Goal: Task Accomplishment & Management: Complete application form

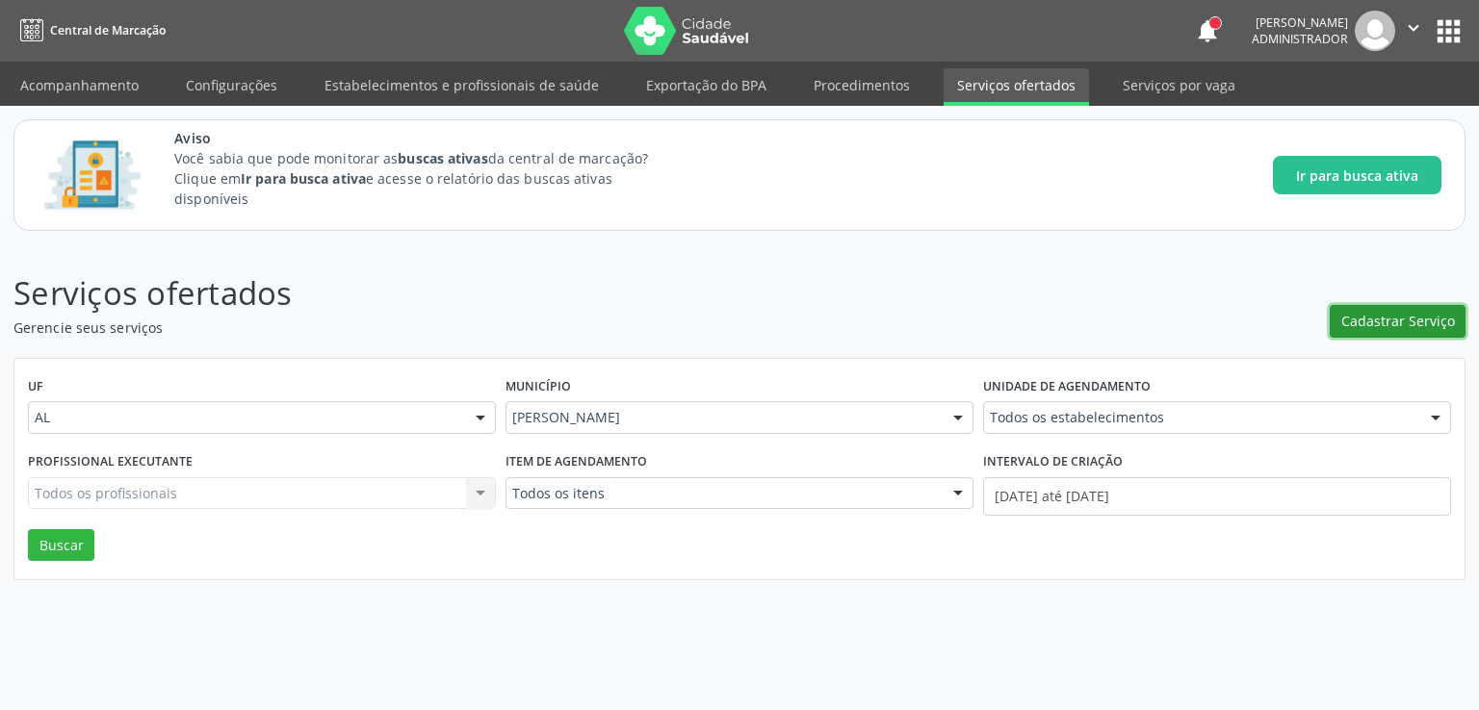
click at [1436, 326] on span "Cadastrar Serviço" at bounding box center [1398, 321] width 114 height 20
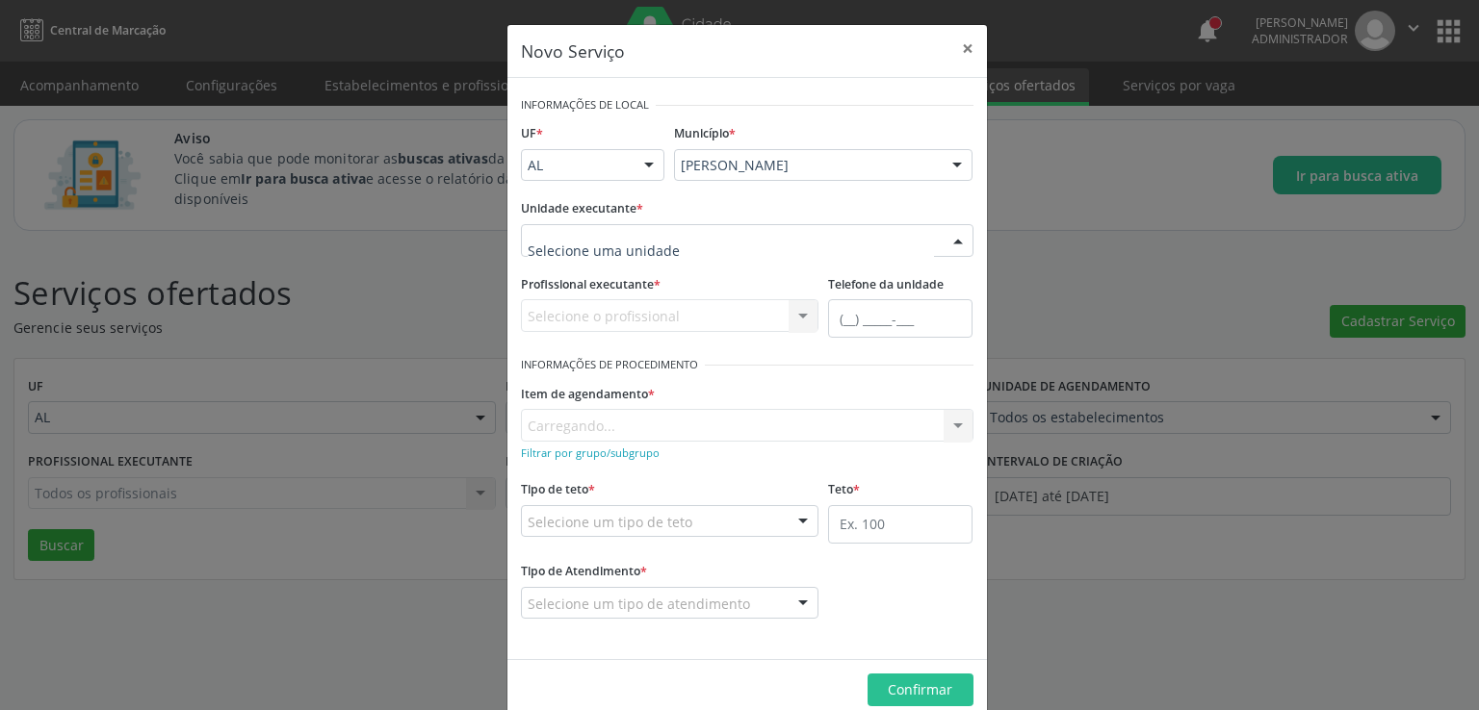
click at [675, 242] on div at bounding box center [747, 240] width 452 height 33
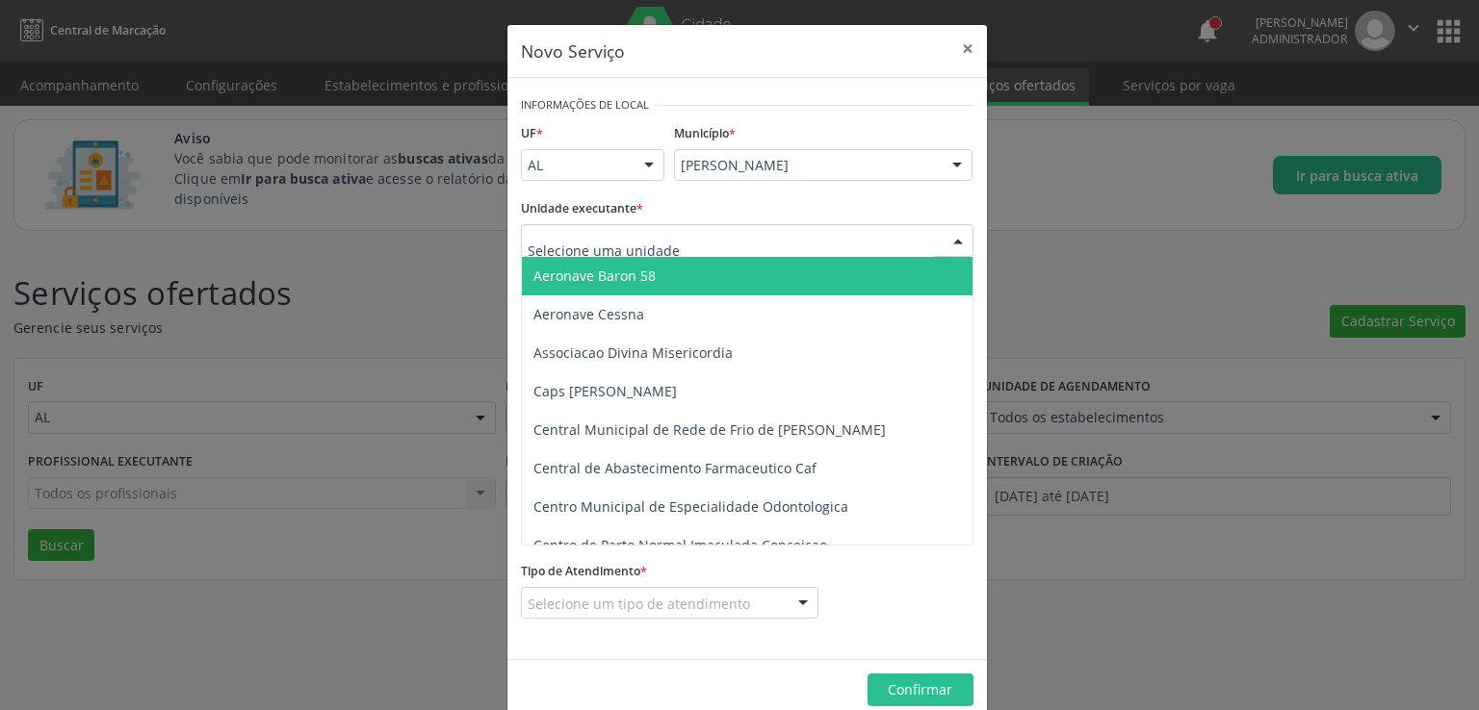
type input "c"
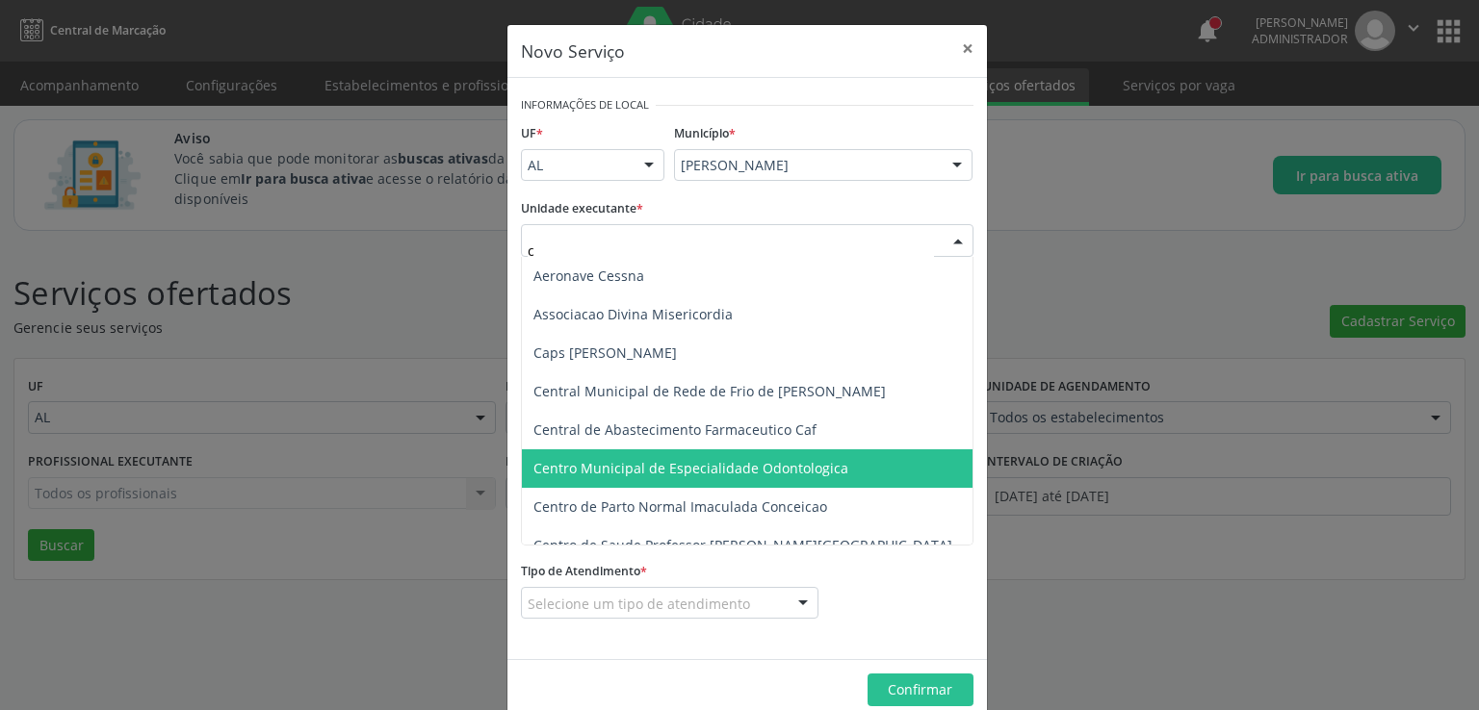
click at [777, 480] on span "Centro Municipal de Especialidade Odontologica" at bounding box center [762, 469] width 480 height 39
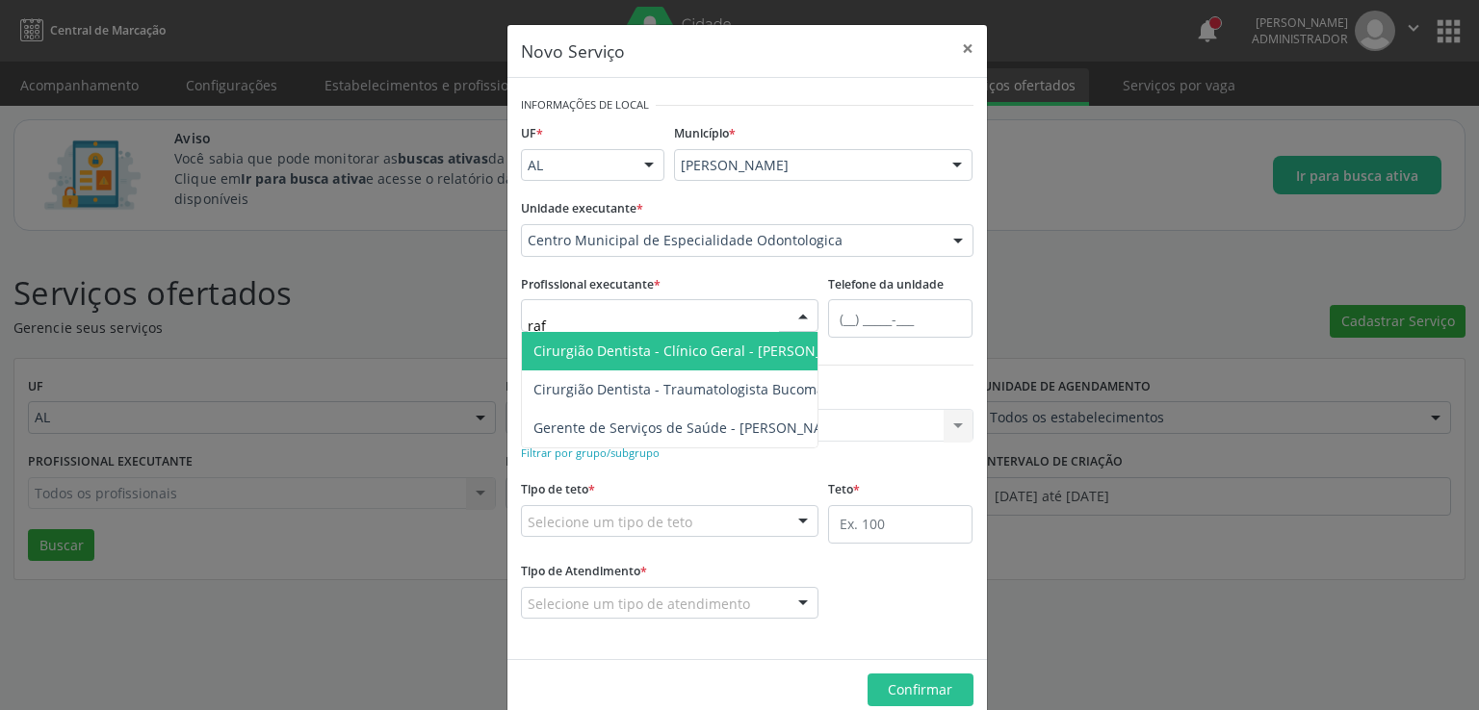
type input "rafa"
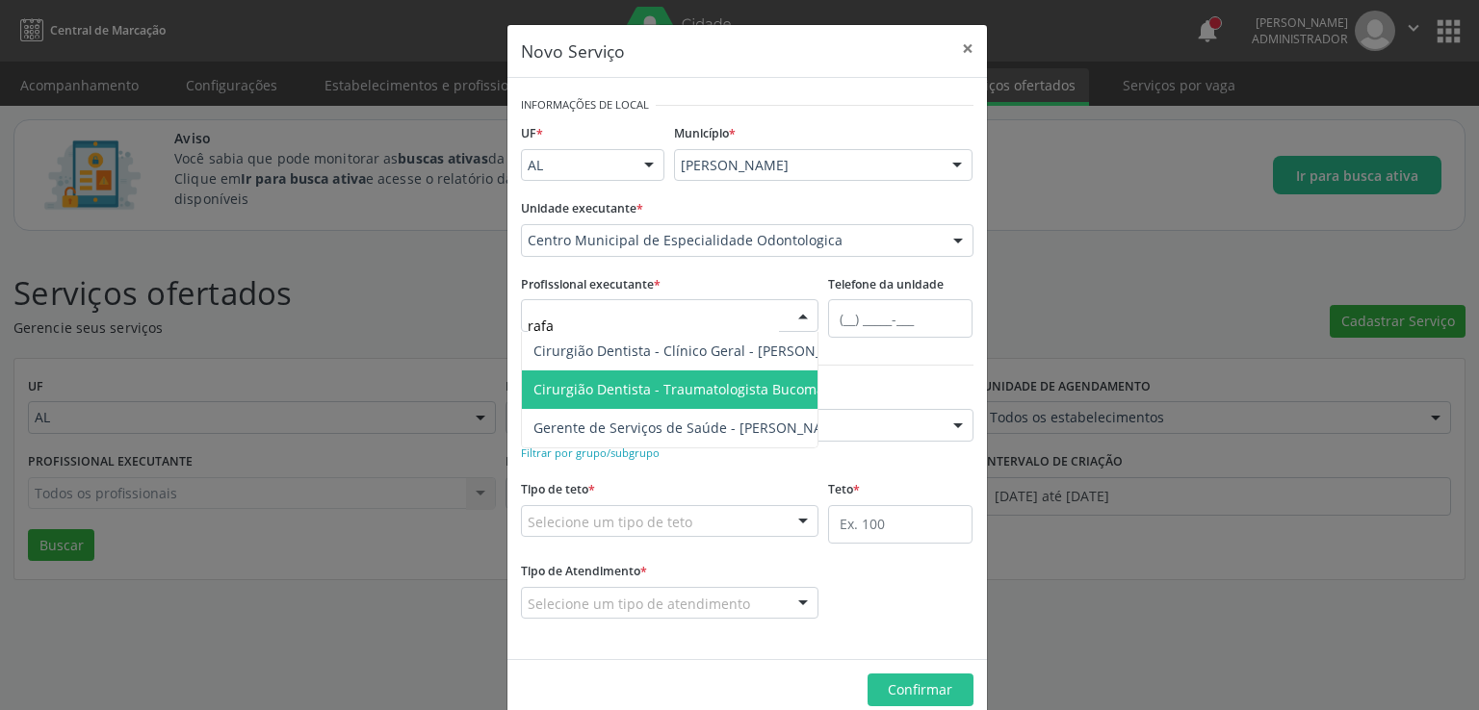
drag, startPoint x: 682, startPoint y: 344, endPoint x: 686, endPoint y: 382, distance: 38.8
click at [686, 382] on ul "Cirurgião Dentista - Clínico Geral - [PERSON_NAME] Cirurgião Dentista - Traumat…" at bounding box center [767, 390] width 491 height 116
click at [686, 382] on span "Cirurgião Dentista - Traumatologista Bucomaxilofacial - [PERSON_NAME]" at bounding box center [767, 389] width 468 height 18
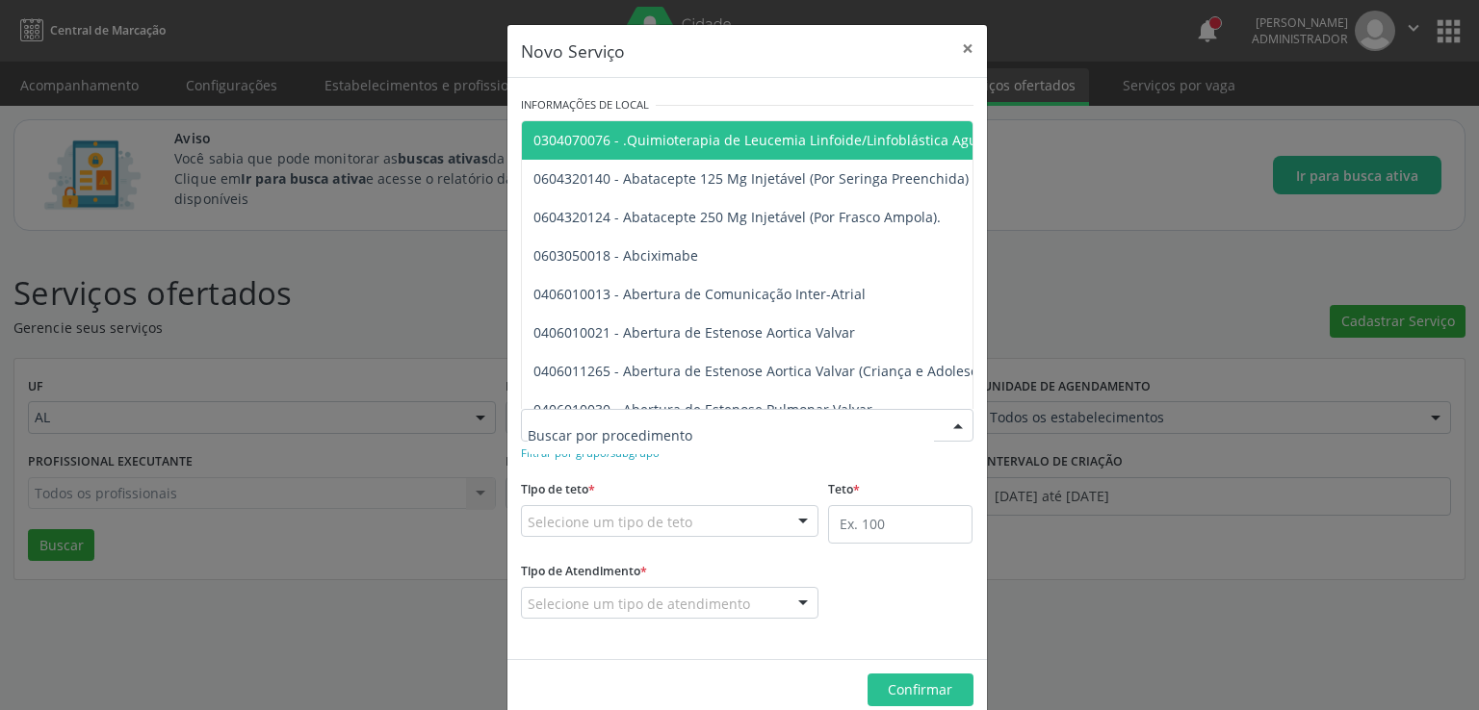
paste input "0401010082"
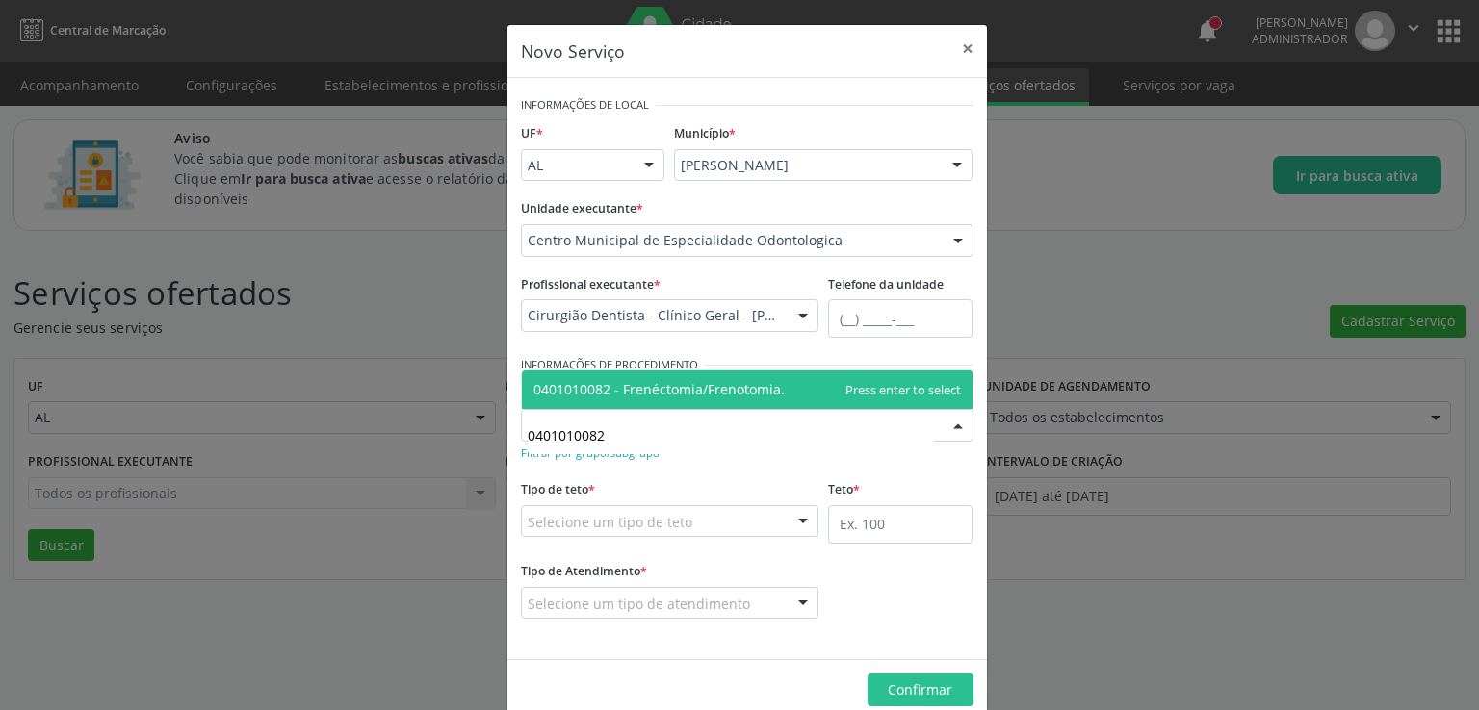
type input "0401010082"
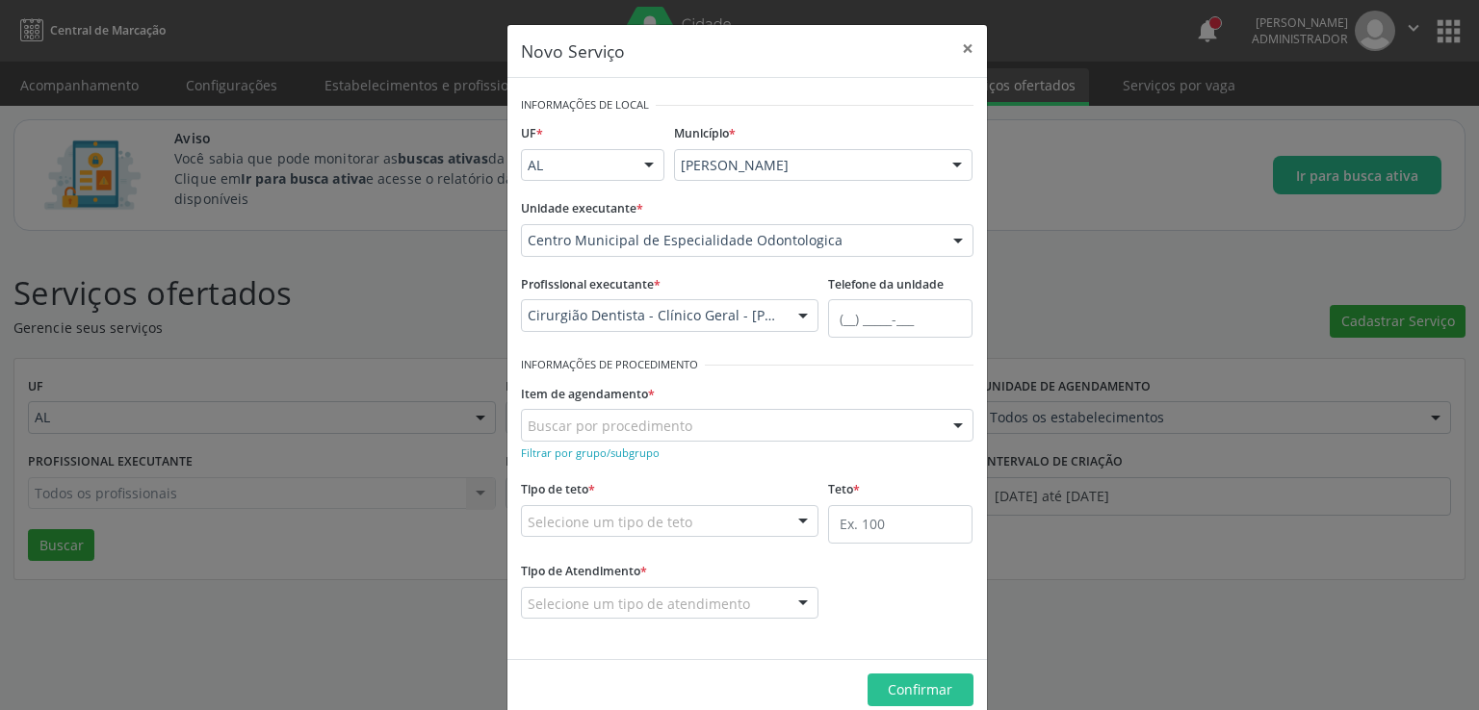
click at [1228, 635] on div "Novo Serviço × Informações de Local UF * AL AL Nenhum resultado encontrado para…" at bounding box center [739, 355] width 1479 height 710
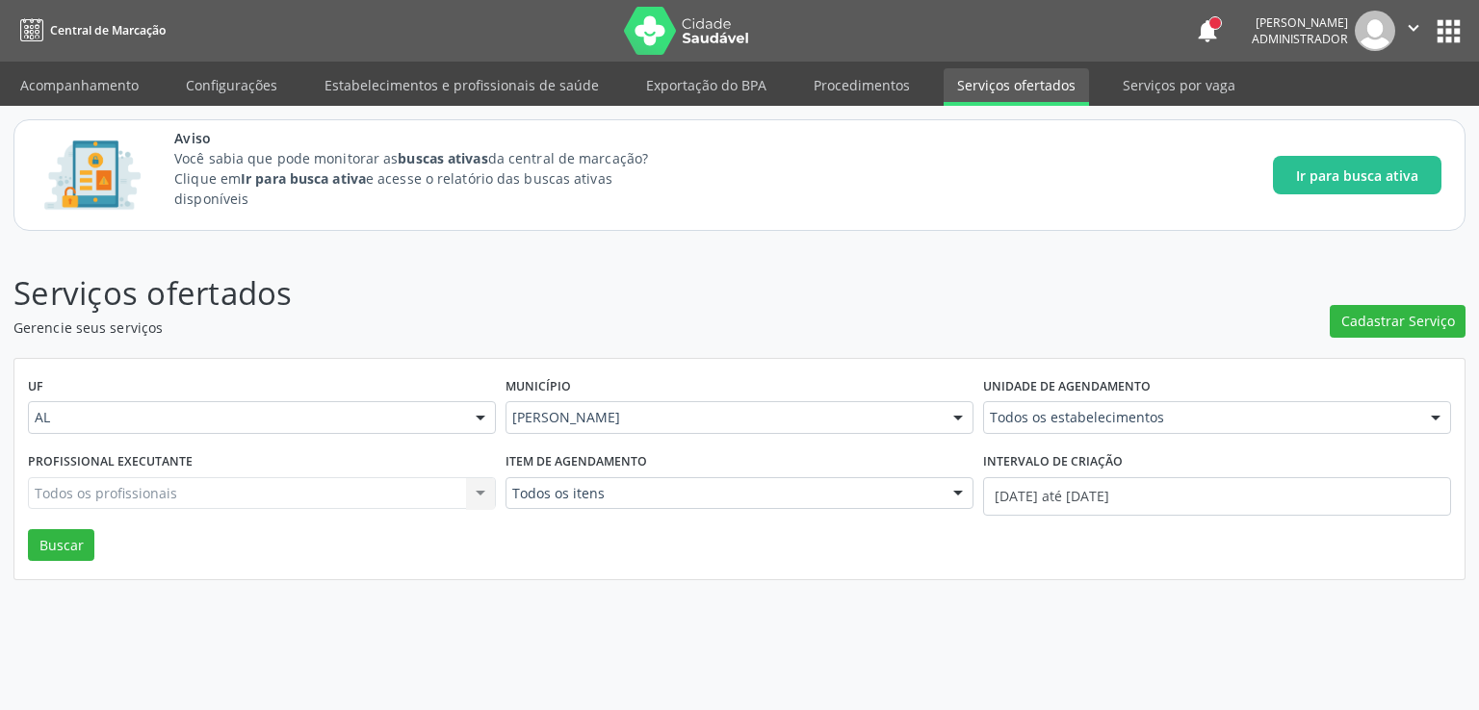
click at [1421, 340] on div "Serviços ofertados Gerencie seus serviços Cadastrar Serviço UF AL AL Nenhum res…" at bounding box center [739, 425] width 1452 height 311
click at [1437, 317] on span "Cadastrar Serviço" at bounding box center [1398, 321] width 114 height 20
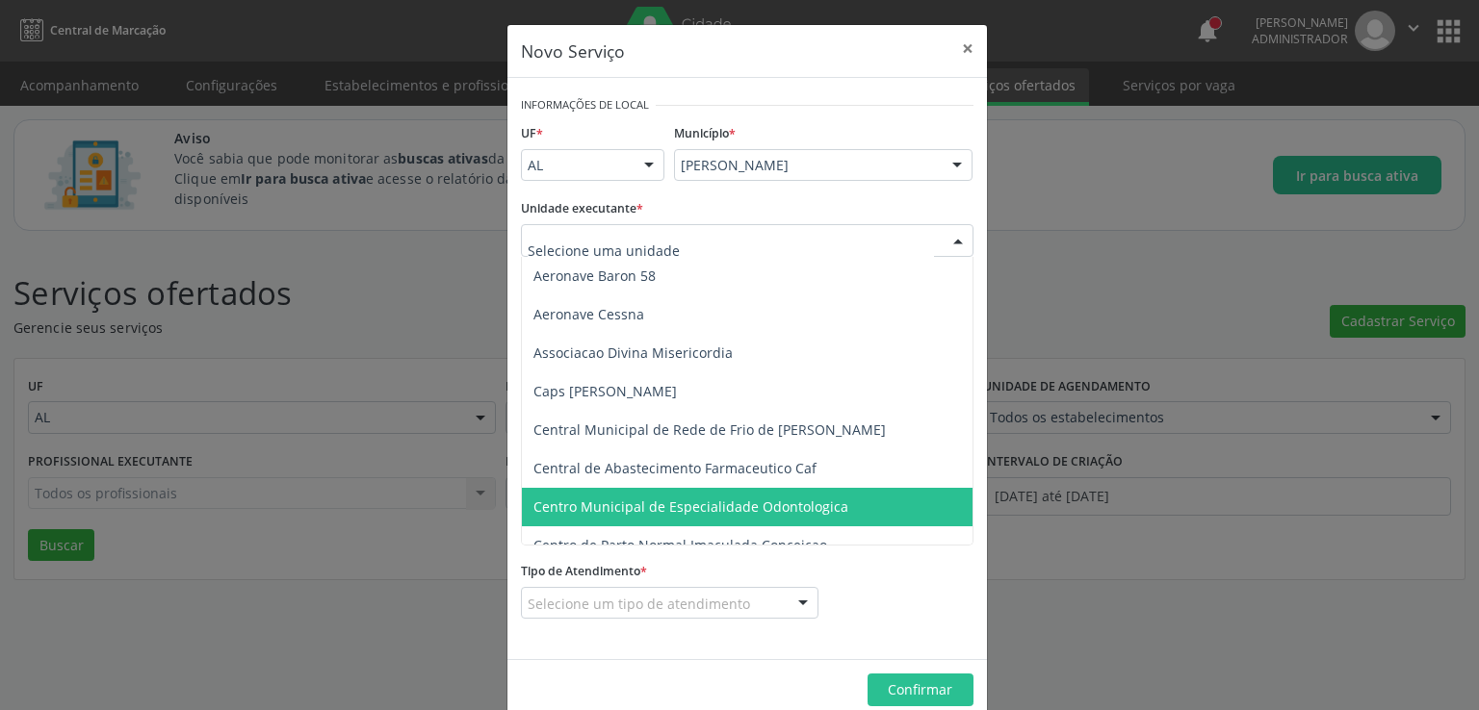
click at [824, 517] on span "Centro Municipal de Especialidade Odontologica" at bounding box center [762, 507] width 480 height 39
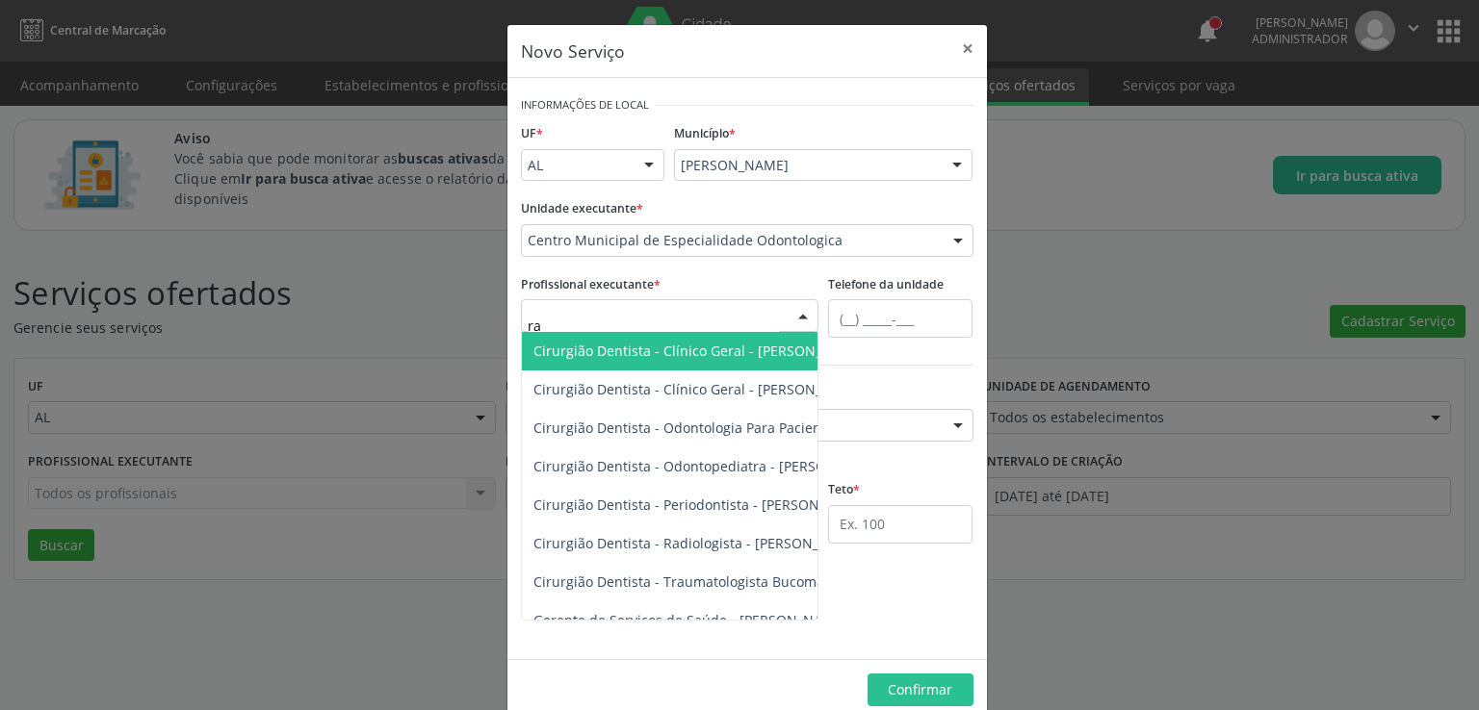
type input "raf"
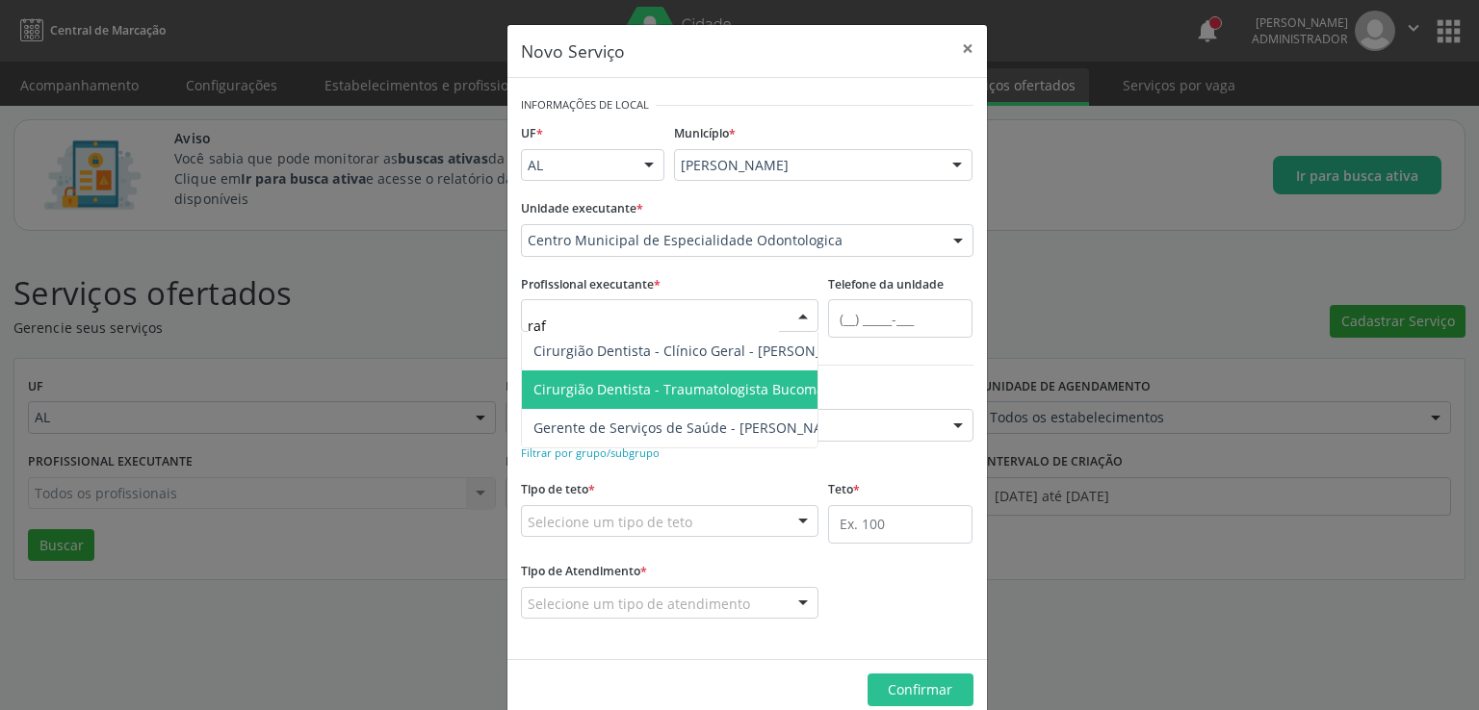
click at [740, 387] on span "Cirurgião Dentista - Traumatologista Bucomaxilofacial - [PERSON_NAME]" at bounding box center [767, 389] width 468 height 18
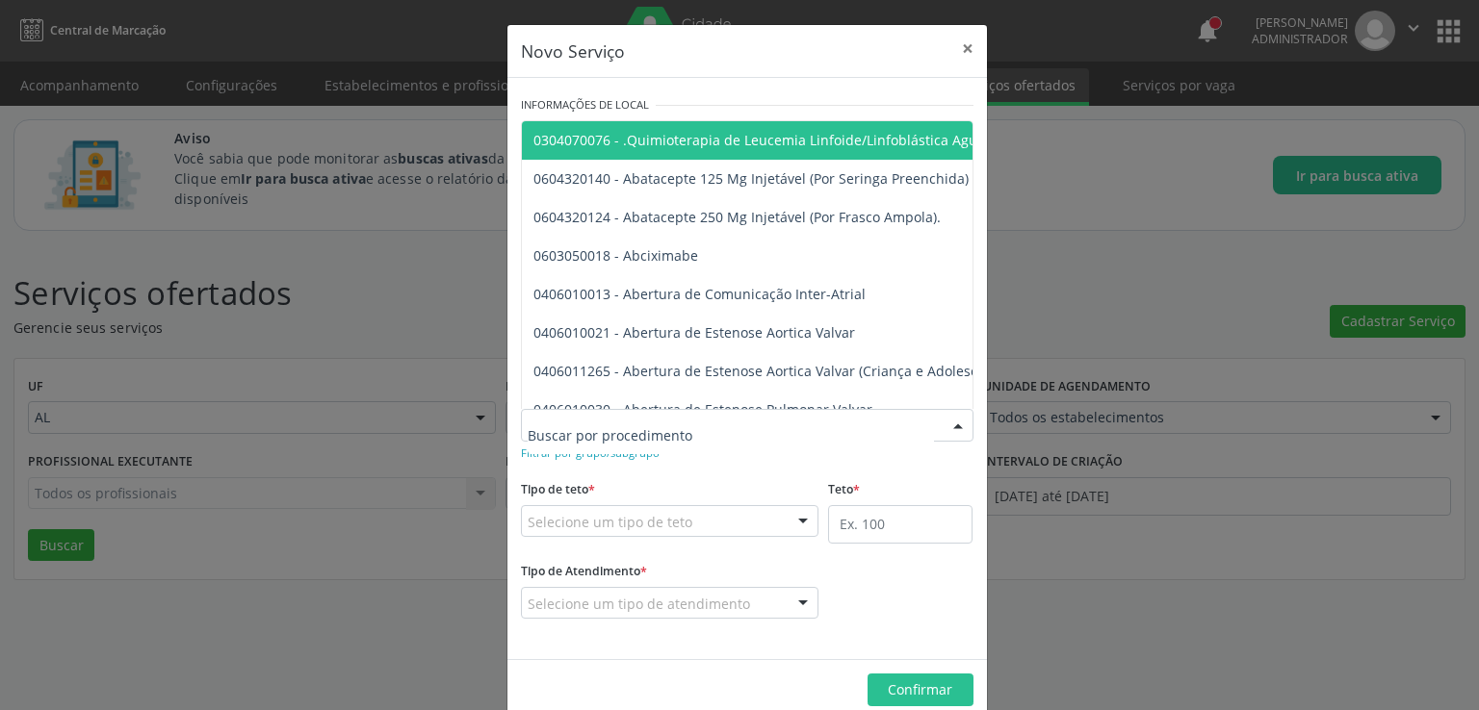
paste input "0404020054"
paste input "0404020089"
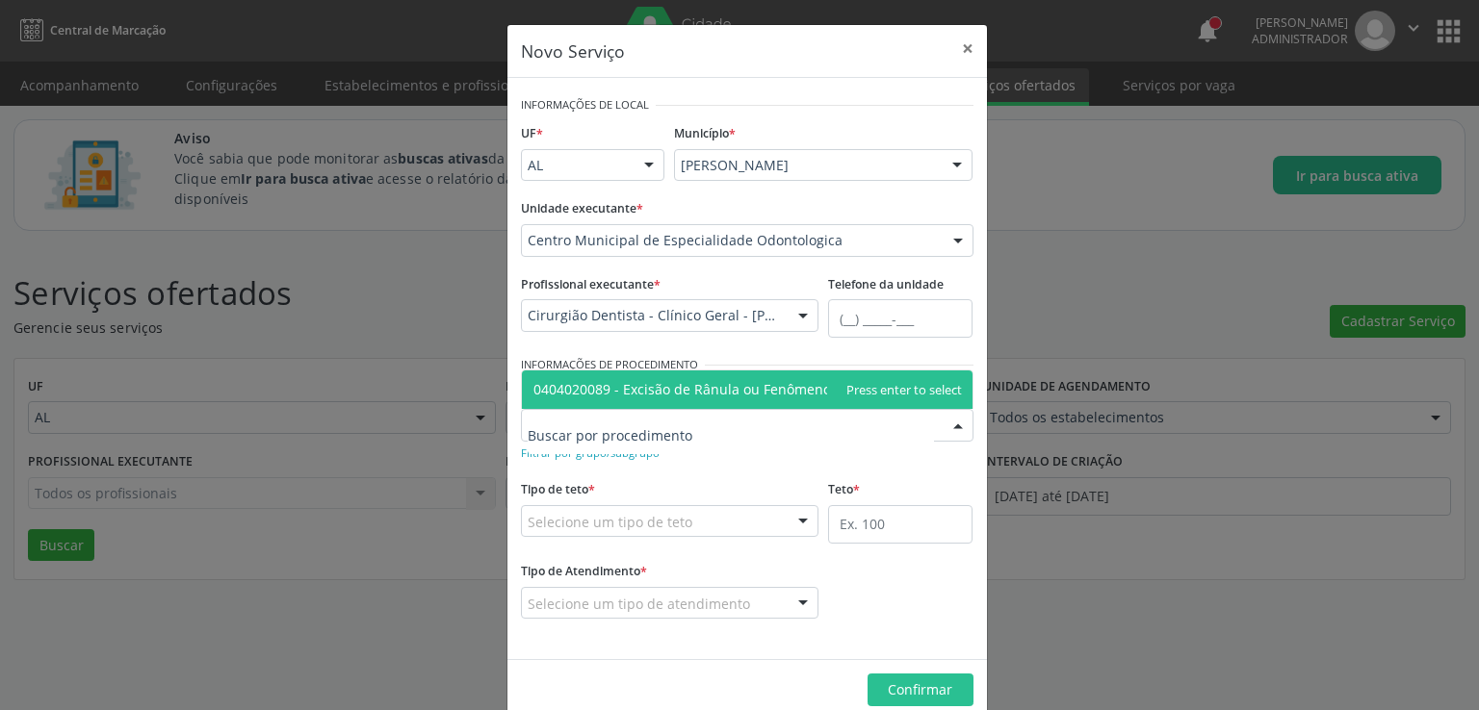
type input "0404020089"
click at [956, 38] on button "×" at bounding box center [967, 48] width 39 height 47
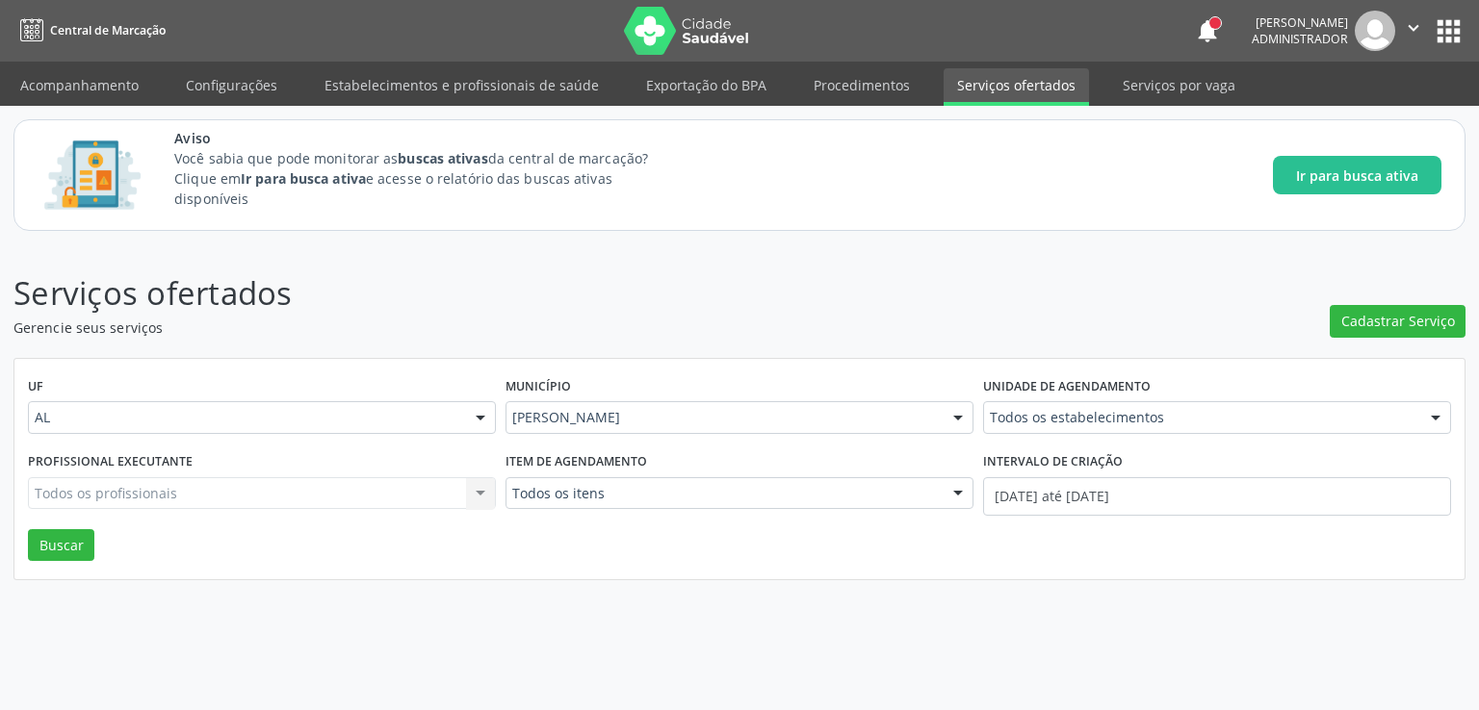
click at [1055, 275] on header "Serviços ofertados Gerencie seus serviços Cadastrar Serviço" at bounding box center [739, 304] width 1452 height 68
click at [51, 77] on link "Acompanhamento" at bounding box center [79, 85] width 145 height 34
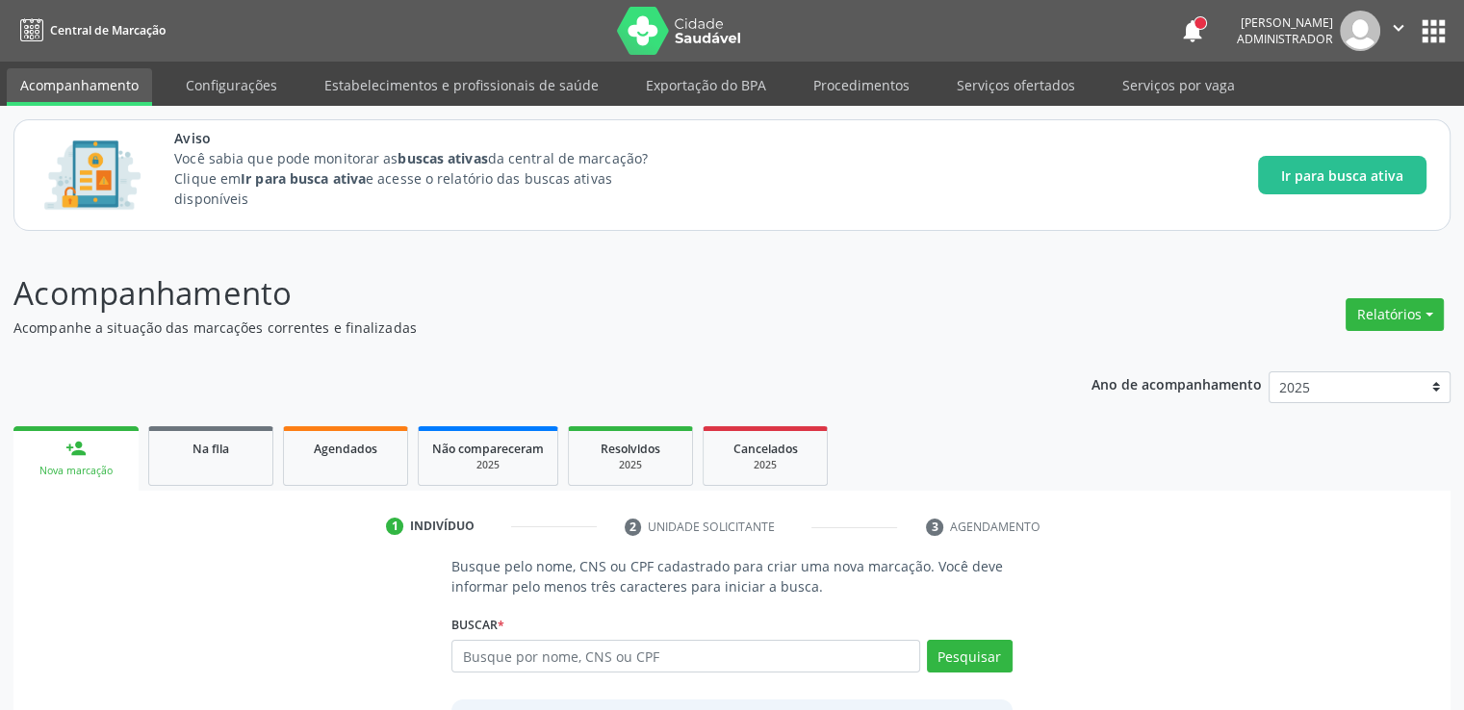
click at [727, 638] on div "Buscar * Busque por nome, CNS ou CPF Nenhum resultado encontrado para: " " Digi…" at bounding box center [731, 647] width 560 height 75
click at [710, 668] on input "text" at bounding box center [685, 656] width 468 height 33
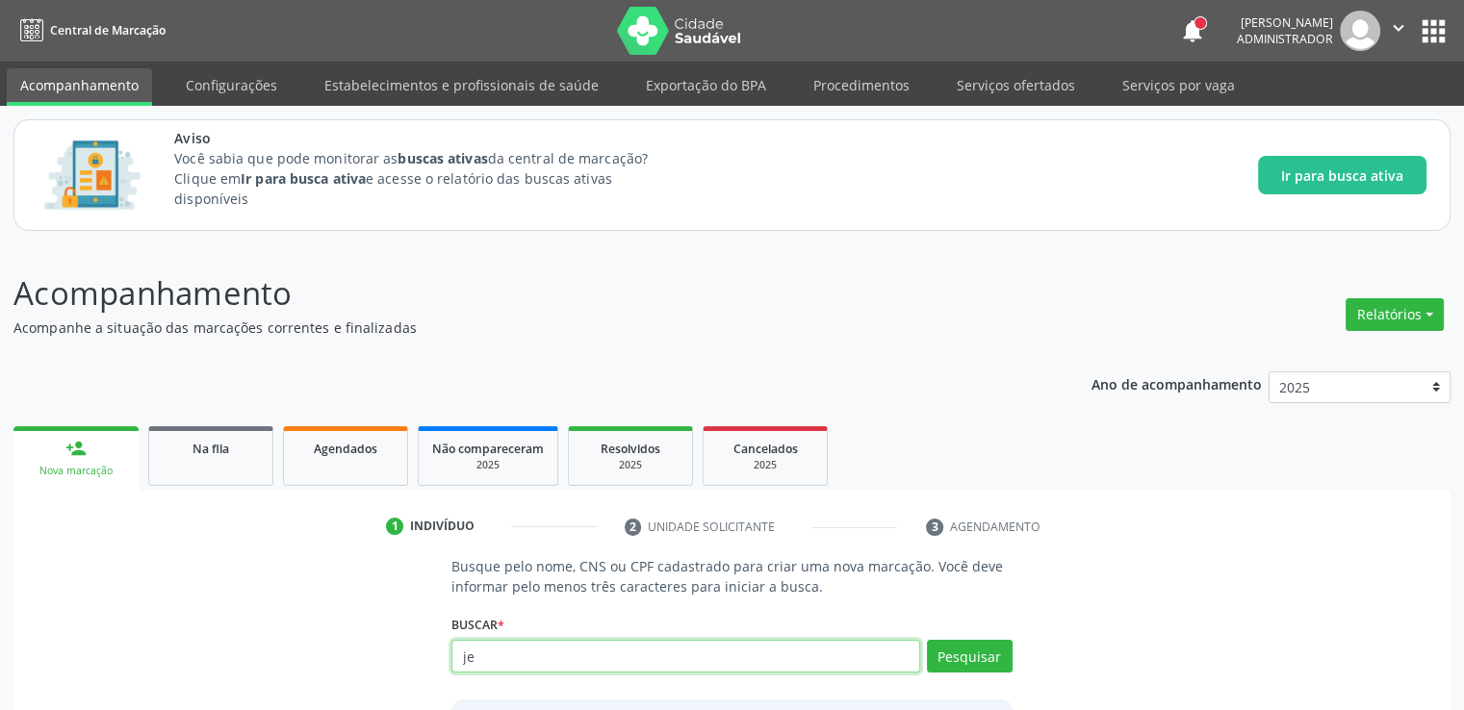
type input "j"
type input "02038939489"
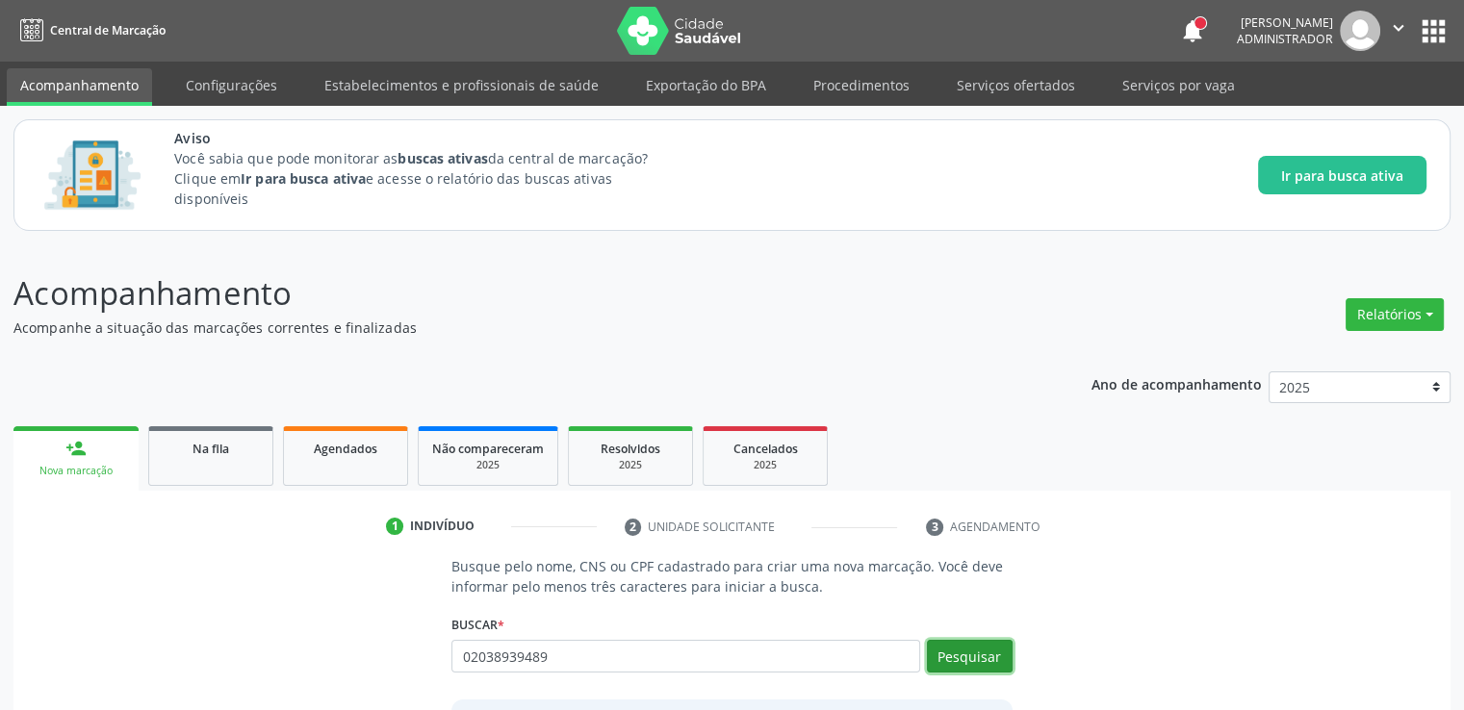
click at [956, 662] on button "Pesquisar" at bounding box center [970, 656] width 86 height 33
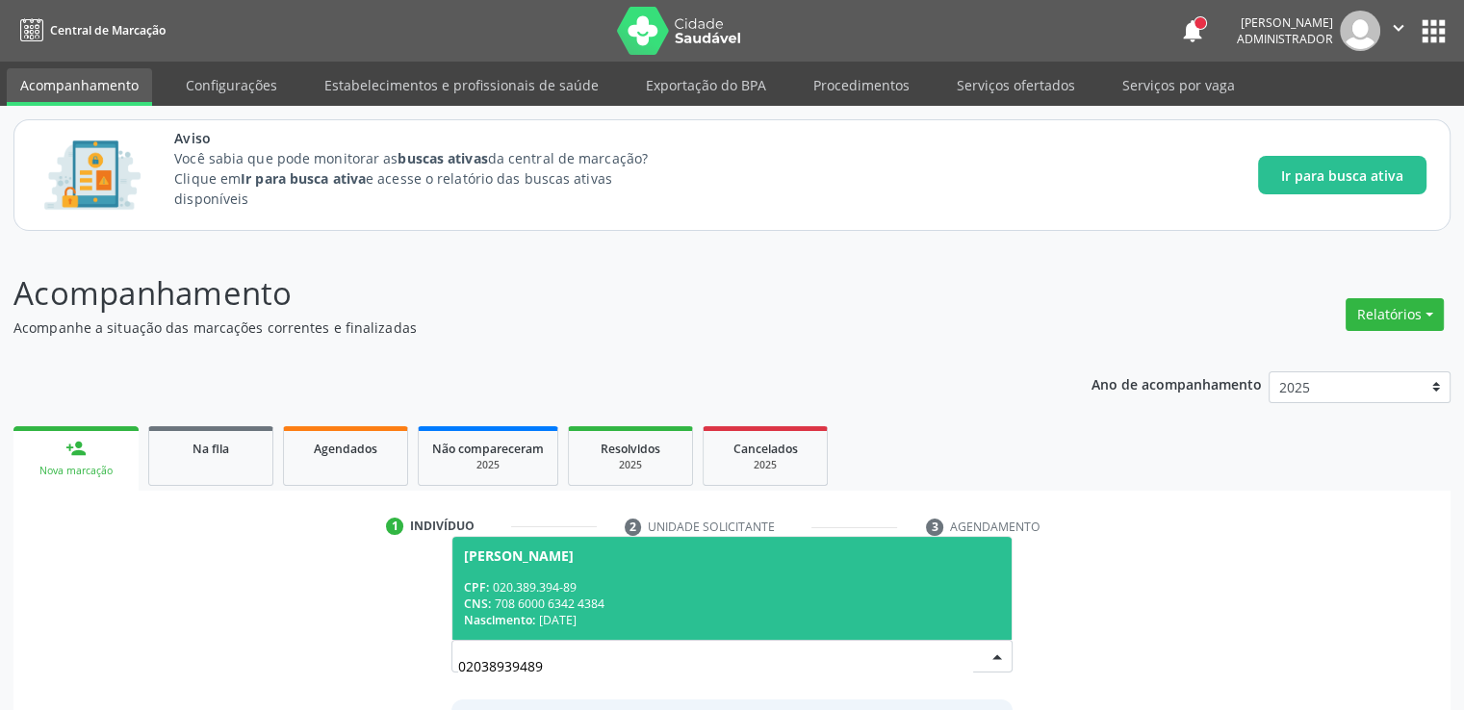
click at [855, 586] on div "CPF: 020.389.394-89" at bounding box center [731, 587] width 535 height 16
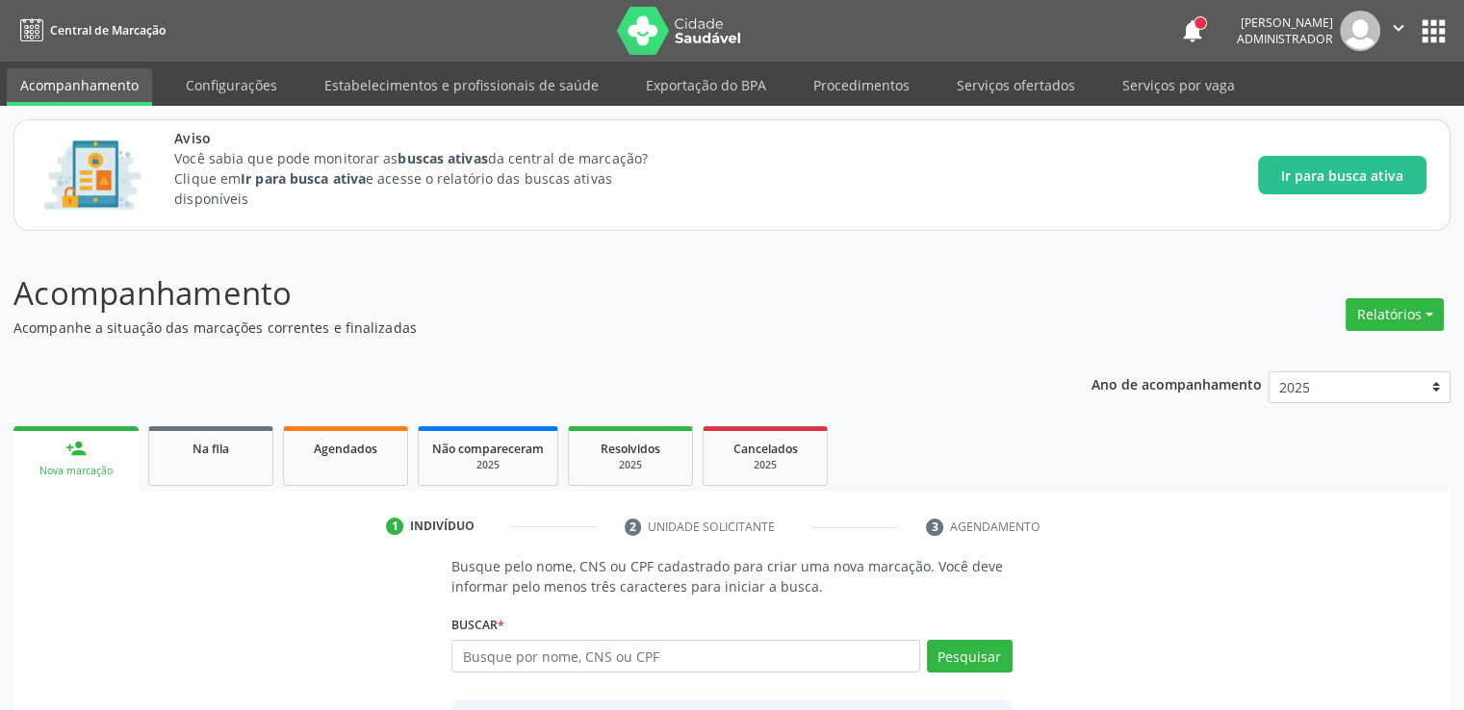
click at [1207, 552] on div "1 Indivíduo 2 Unidade solicitante 3 Agendamento Busque pelo nome, CNS ou CPF ca…" at bounding box center [731, 704] width 1437 height 386
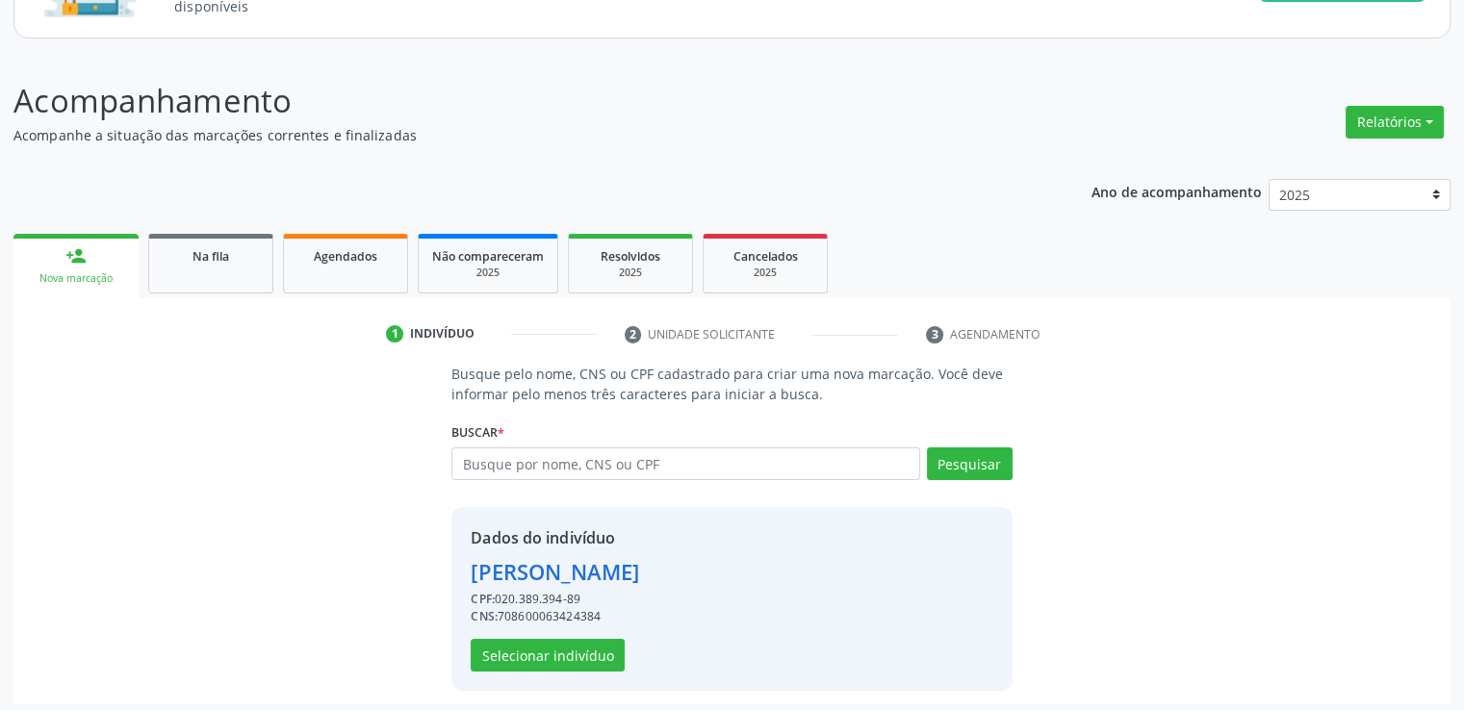
scroll to position [199, 0]
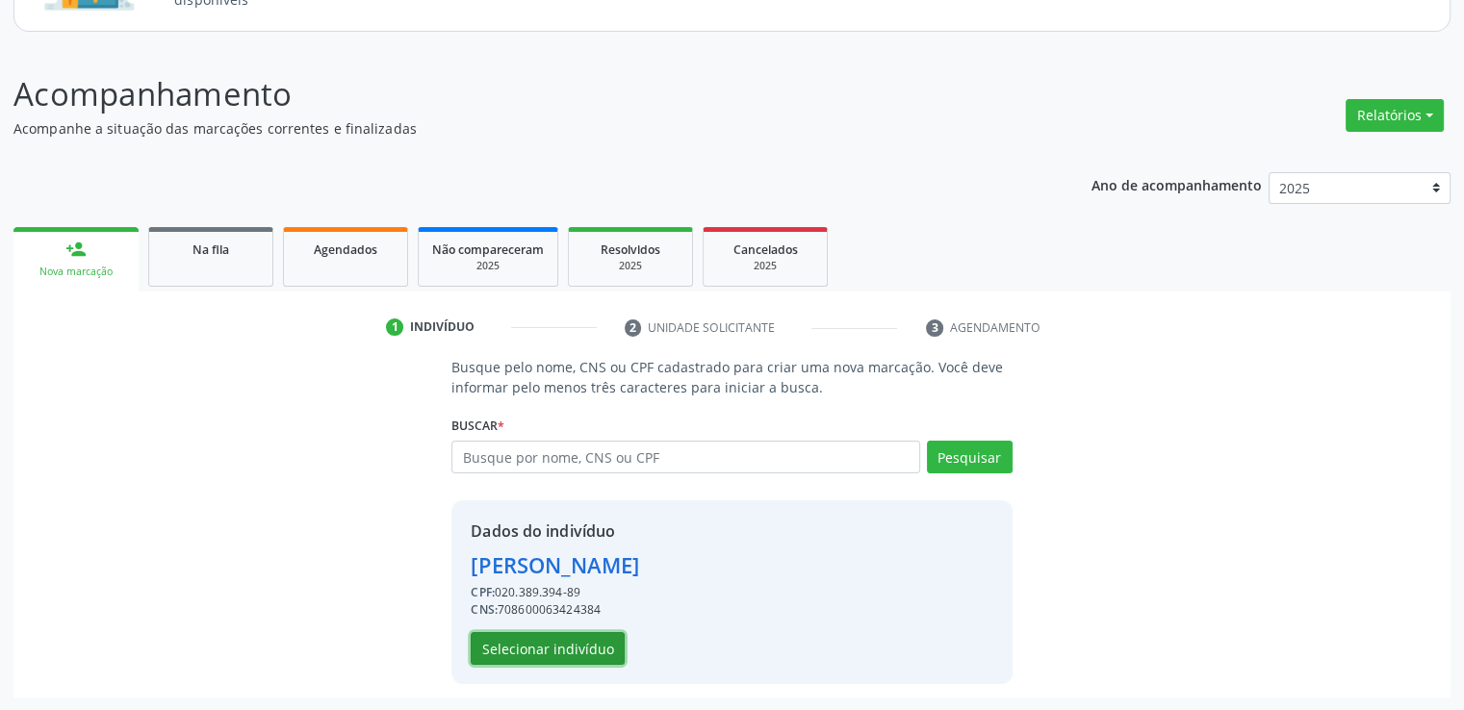
click at [515, 646] on button "Selecionar indivíduo" at bounding box center [548, 648] width 154 height 33
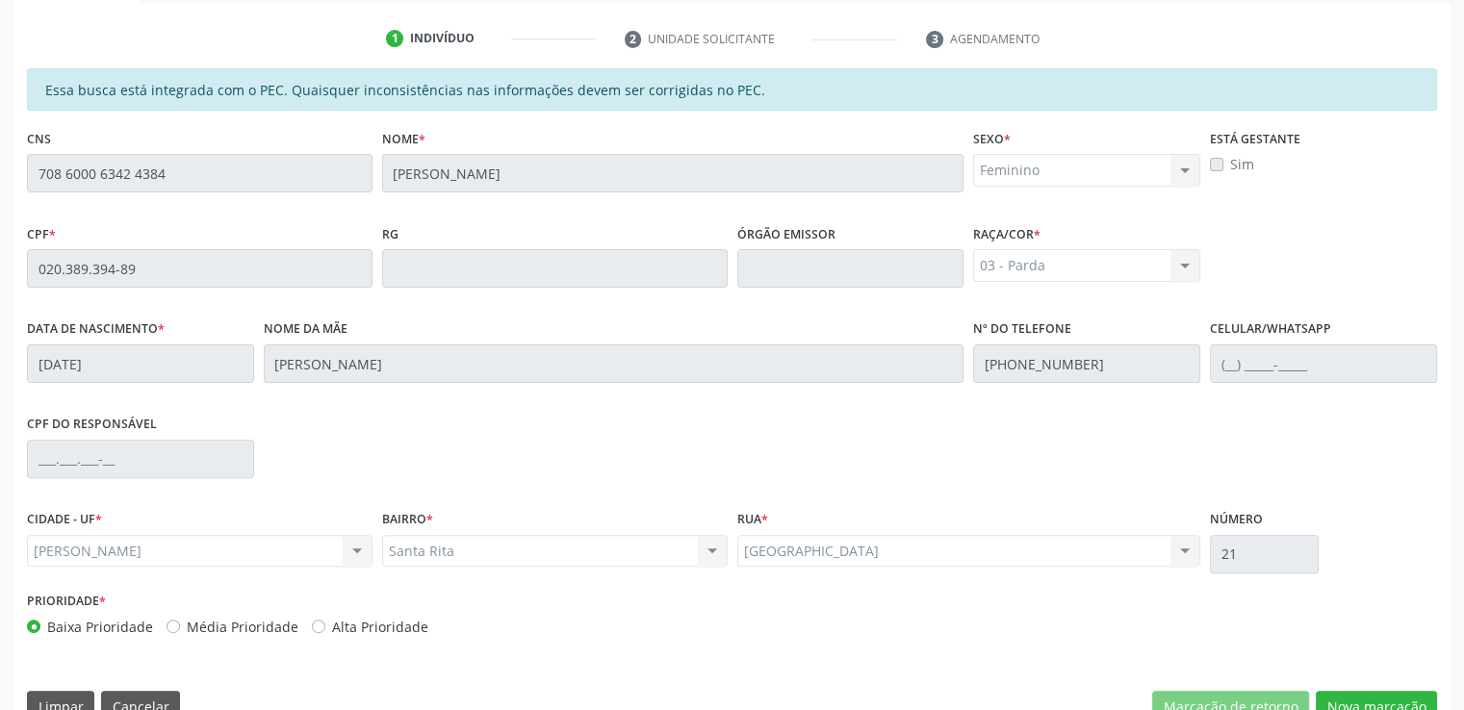
scroll to position [527, 0]
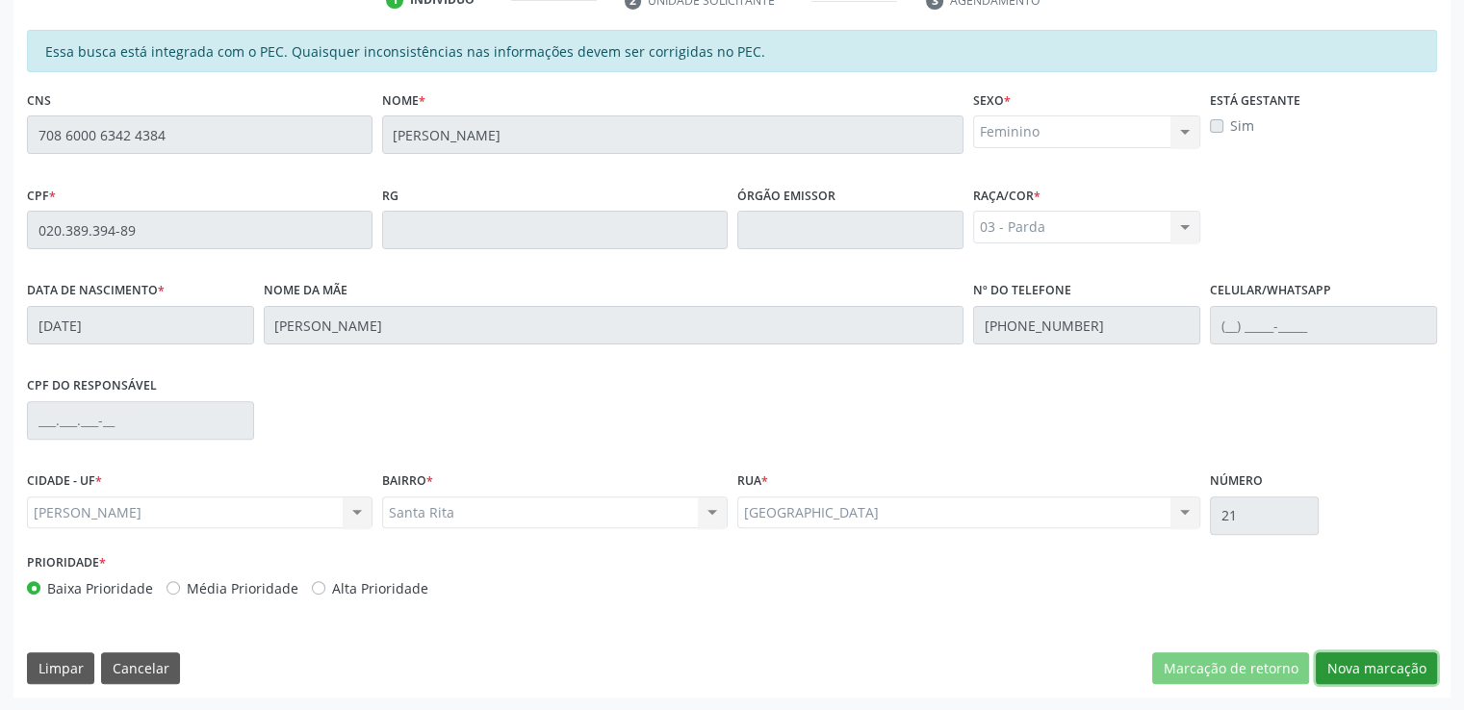
click at [1367, 669] on button "Nova marcação" at bounding box center [1376, 669] width 121 height 33
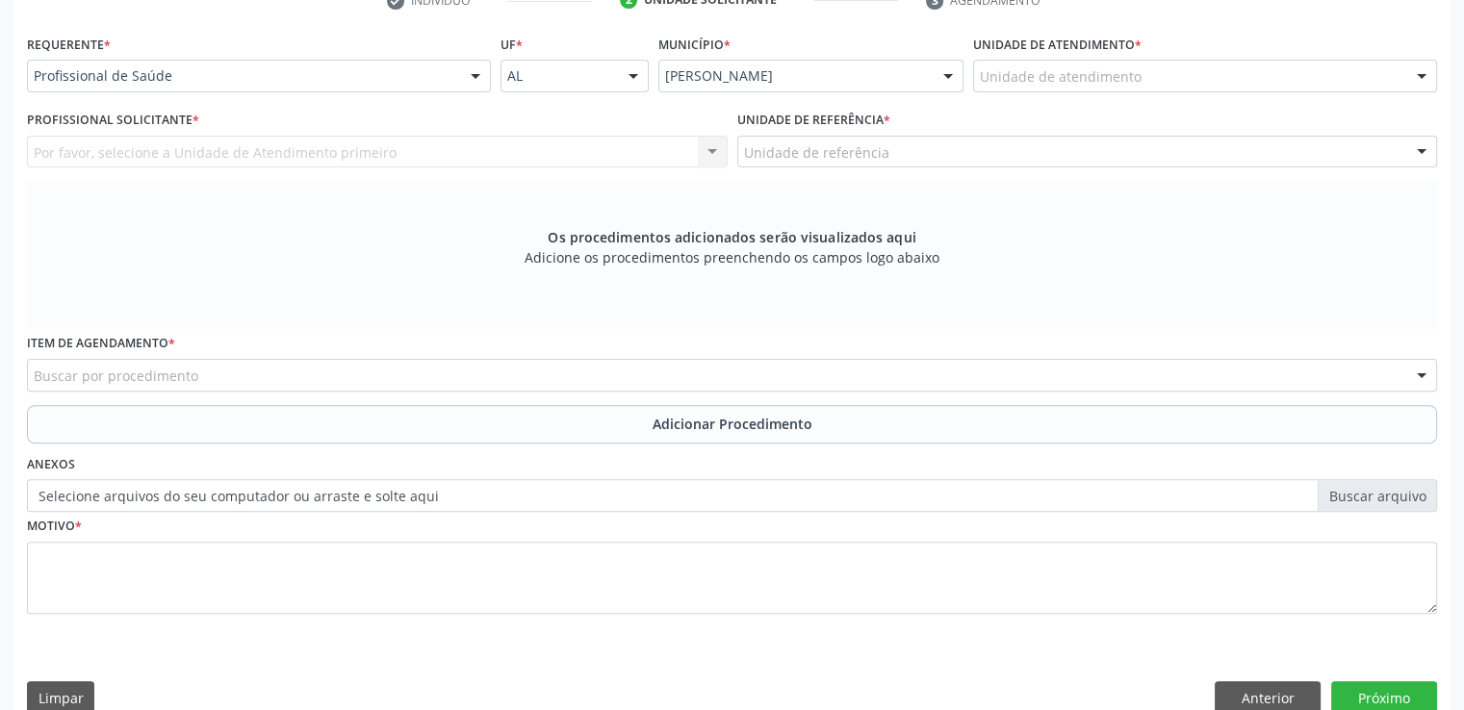
scroll to position [527, 0]
click at [1148, 74] on div "Unidade de atendimento" at bounding box center [1205, 75] width 464 height 33
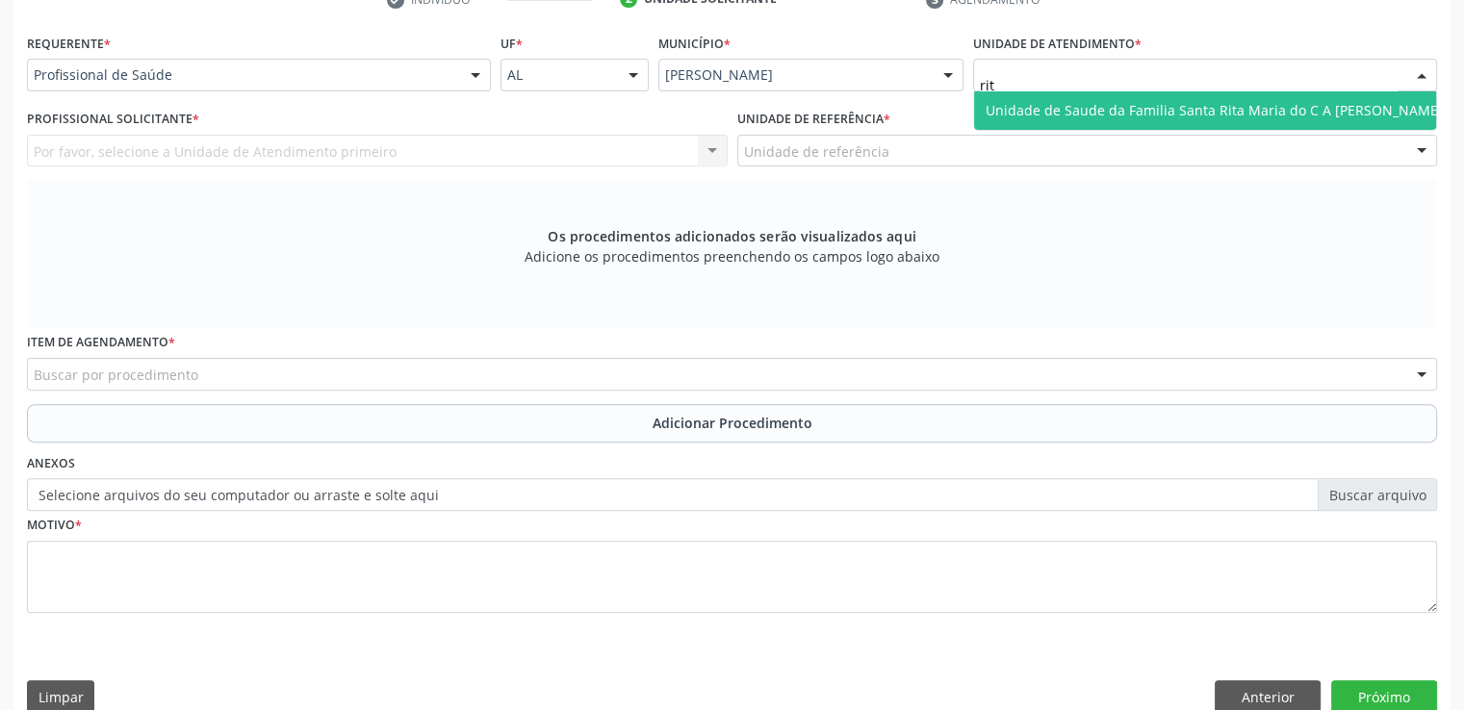
type input "rita"
click at [1136, 113] on span "Unidade de Saude da Familia Santa Rita Maria do C A [PERSON_NAME]" at bounding box center [1214, 110] width 457 height 18
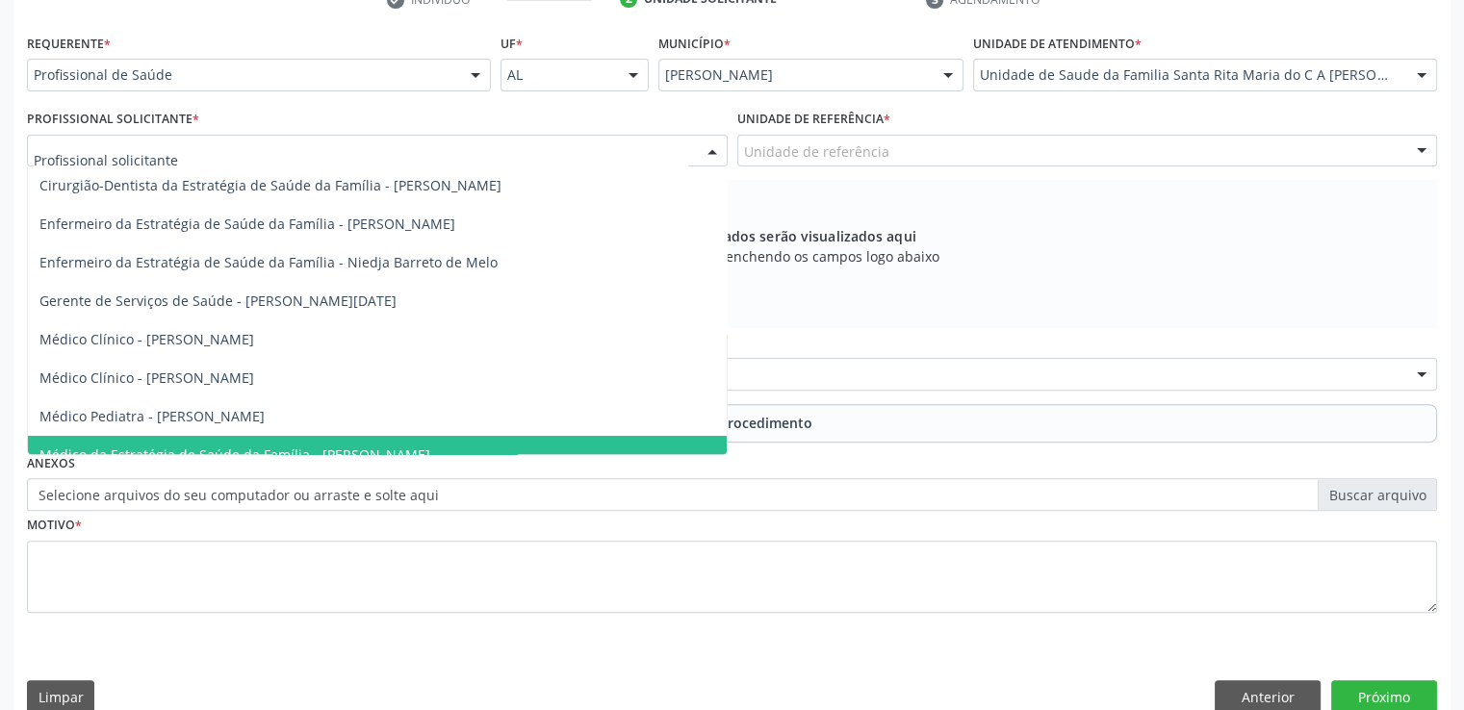
scroll to position [0, 0]
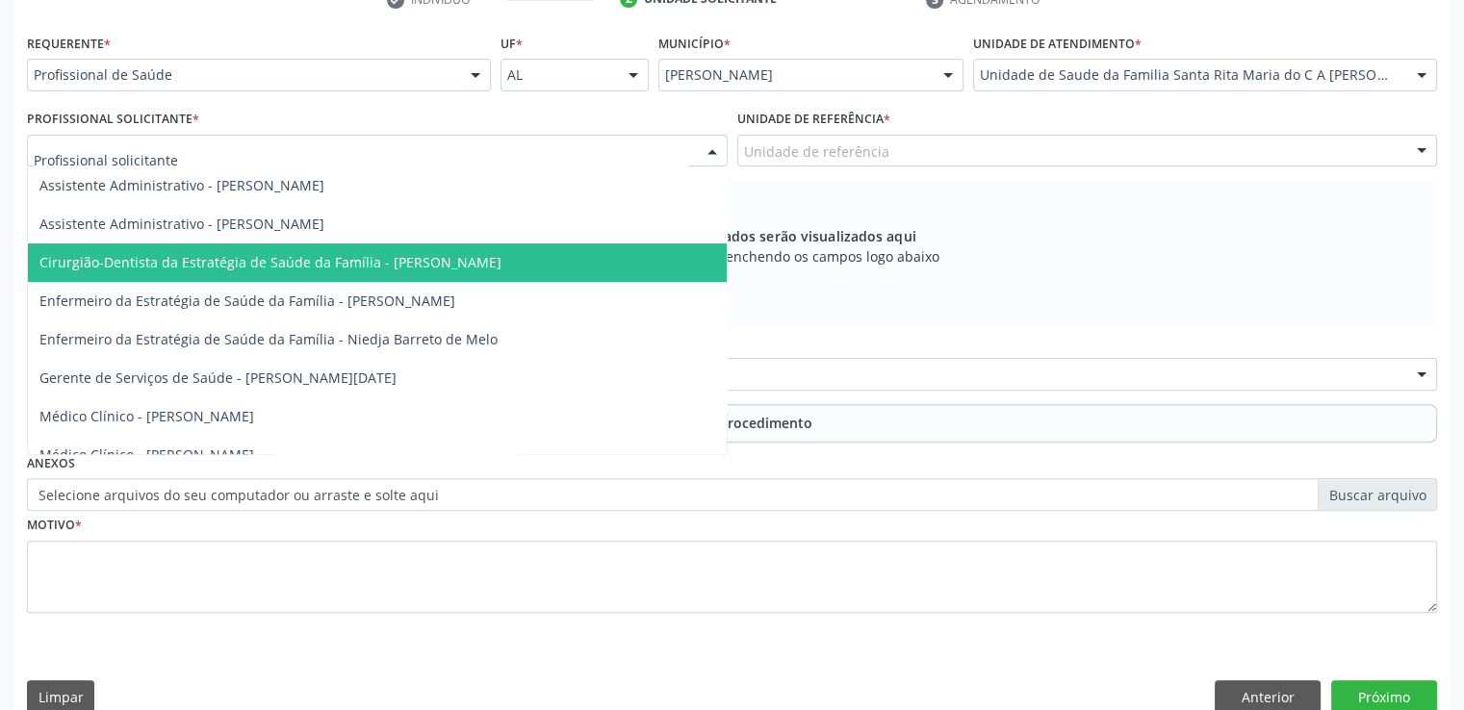
click at [338, 255] on span "Cirurgião-Dentista da Estratégia de Saúde da Família - [PERSON_NAME]" at bounding box center [270, 262] width 462 height 18
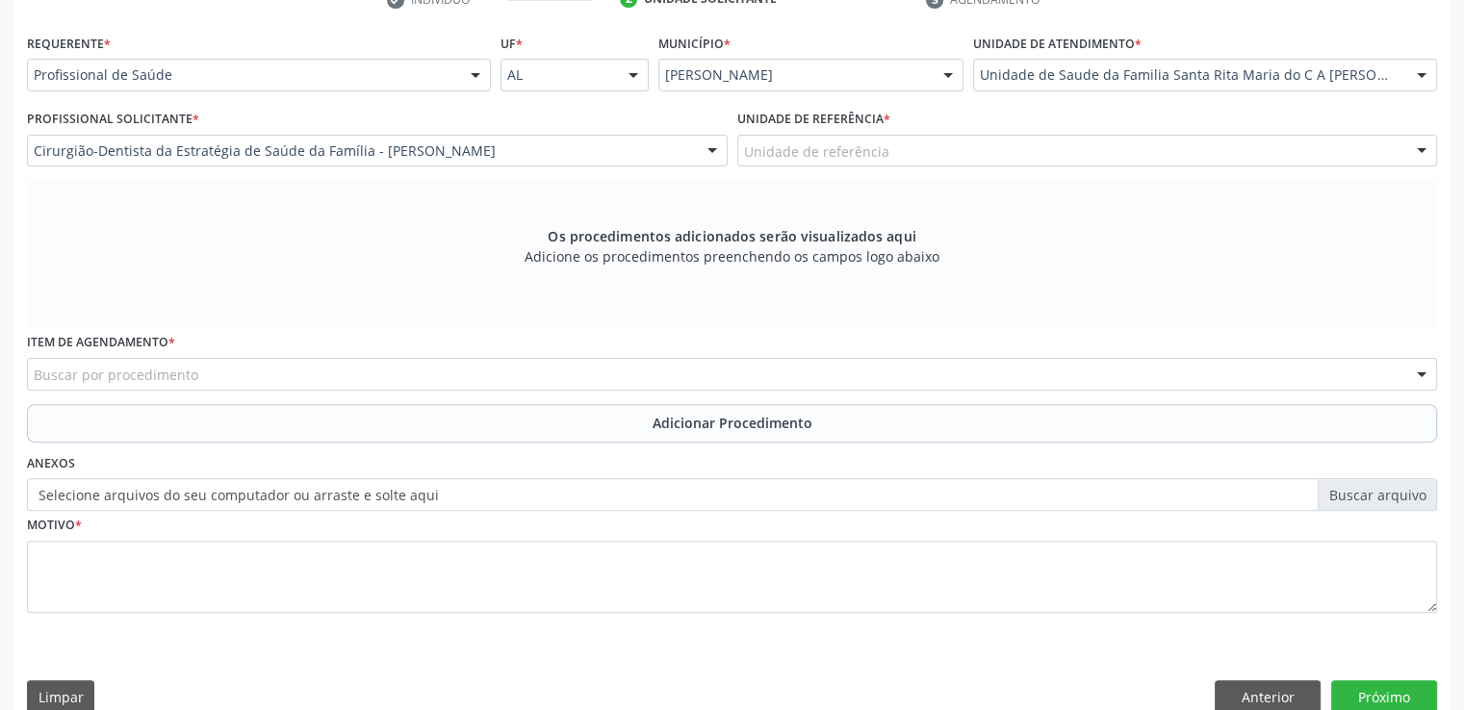
click at [957, 154] on div "Unidade de referência" at bounding box center [1087, 151] width 701 height 33
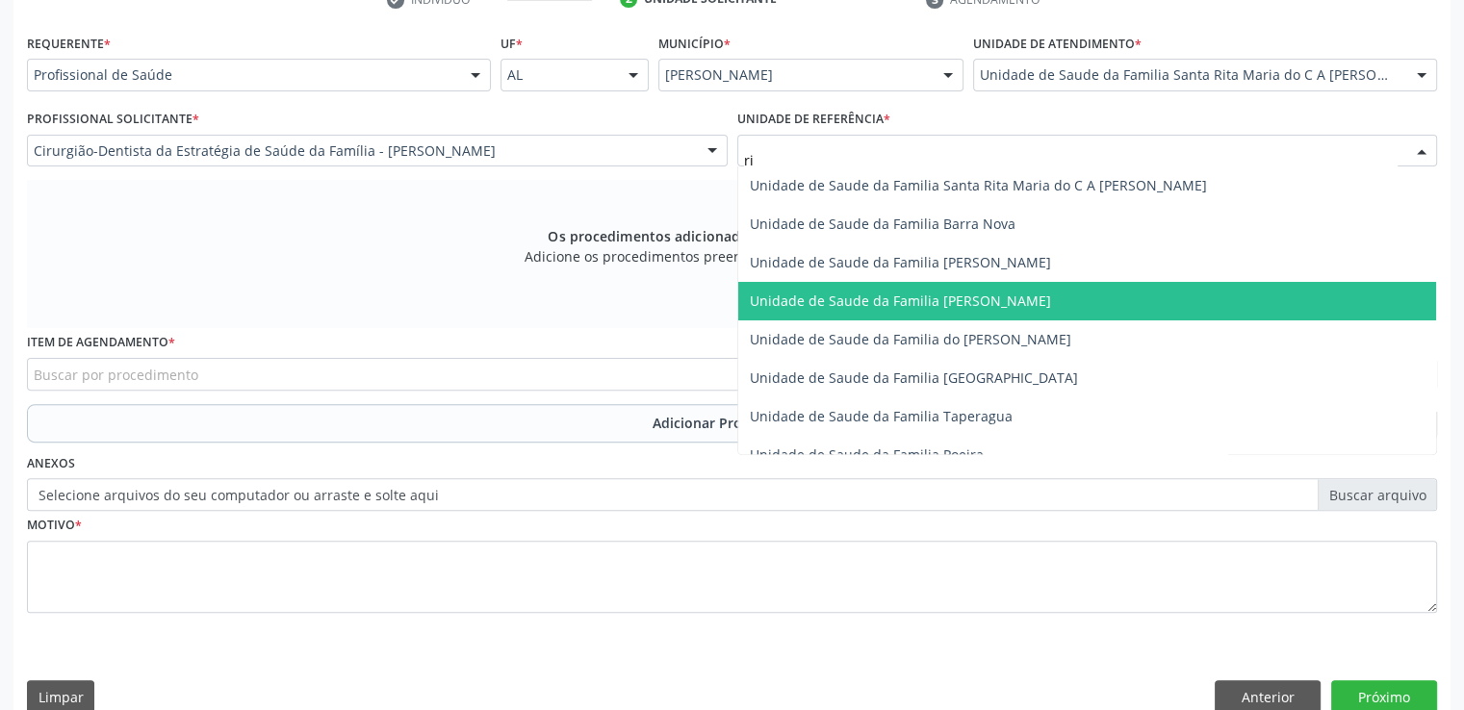
type input "rit"
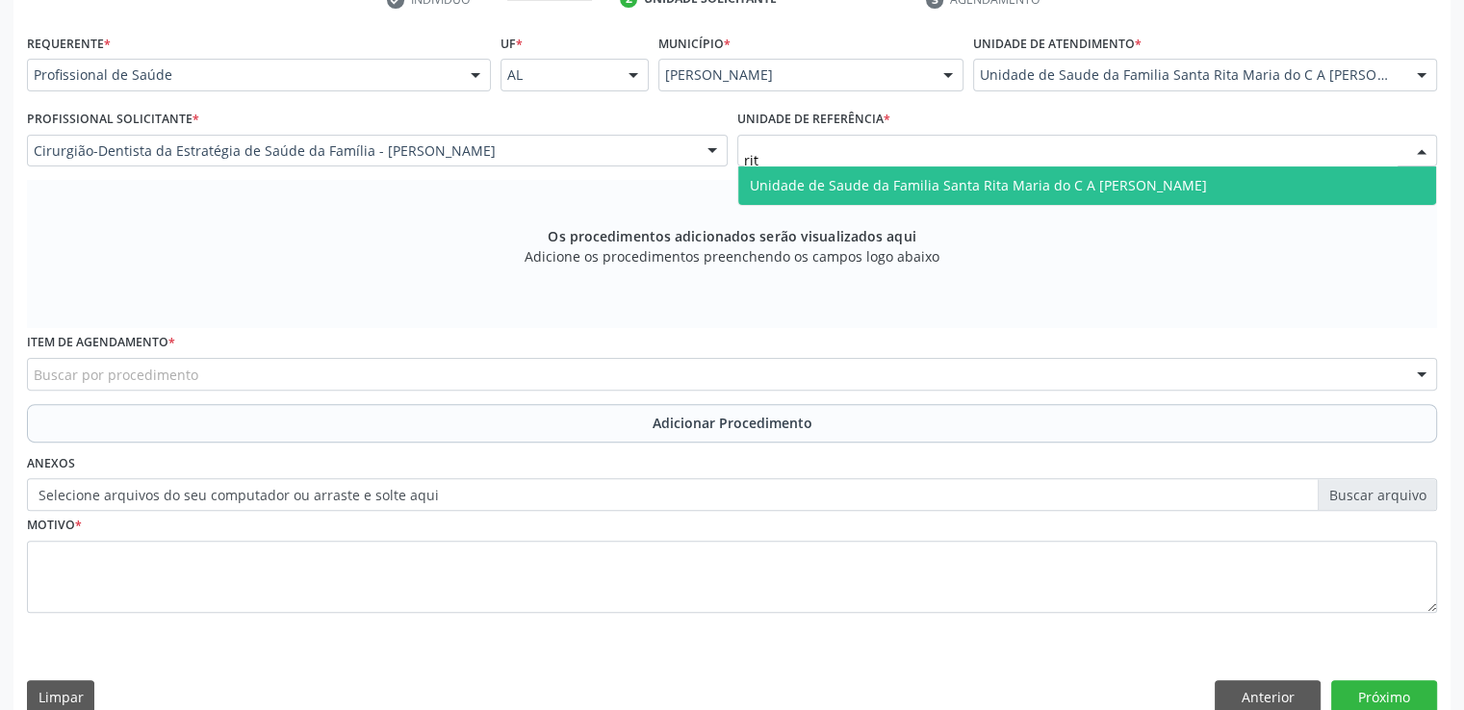
click at [990, 174] on span "Unidade de Saude da Familia Santa Rita Maria do C A [PERSON_NAME]" at bounding box center [1087, 186] width 699 height 39
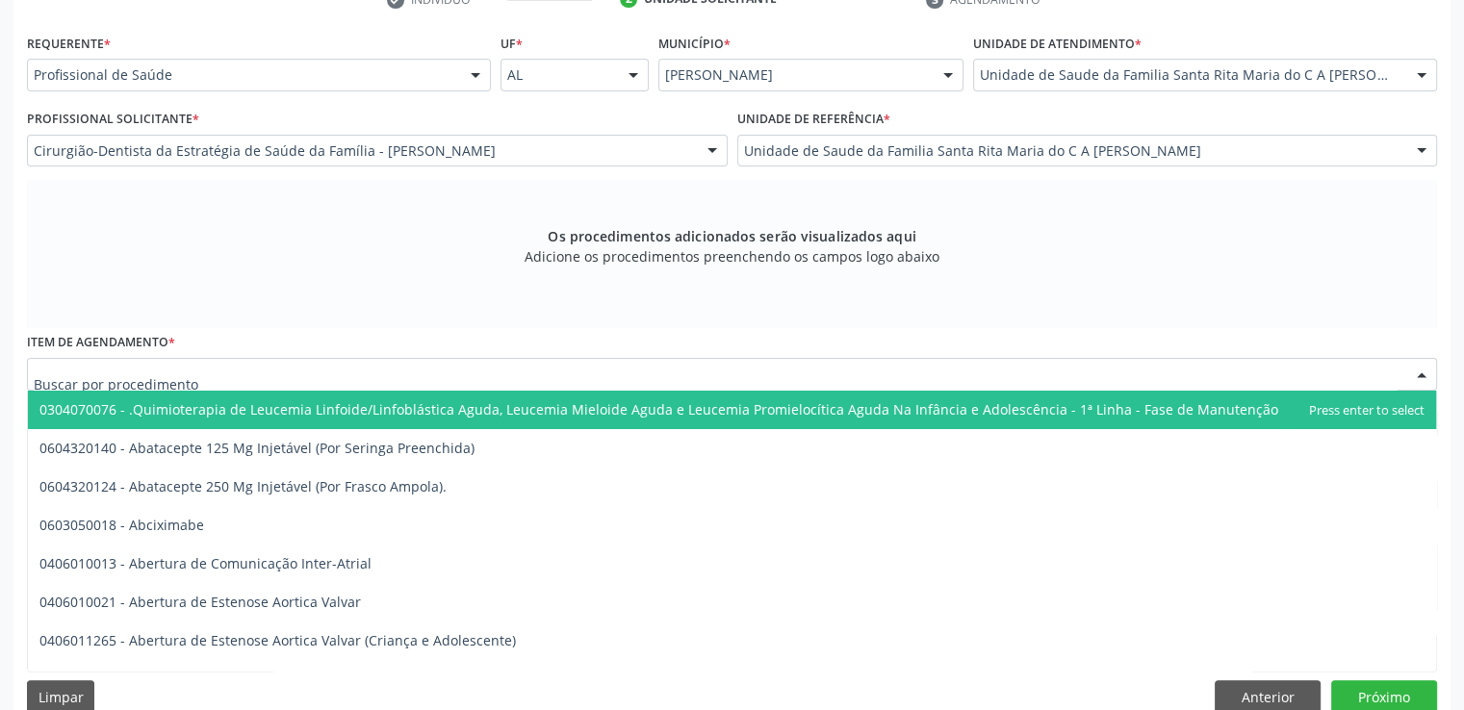
click at [246, 371] on div at bounding box center [732, 374] width 1410 height 33
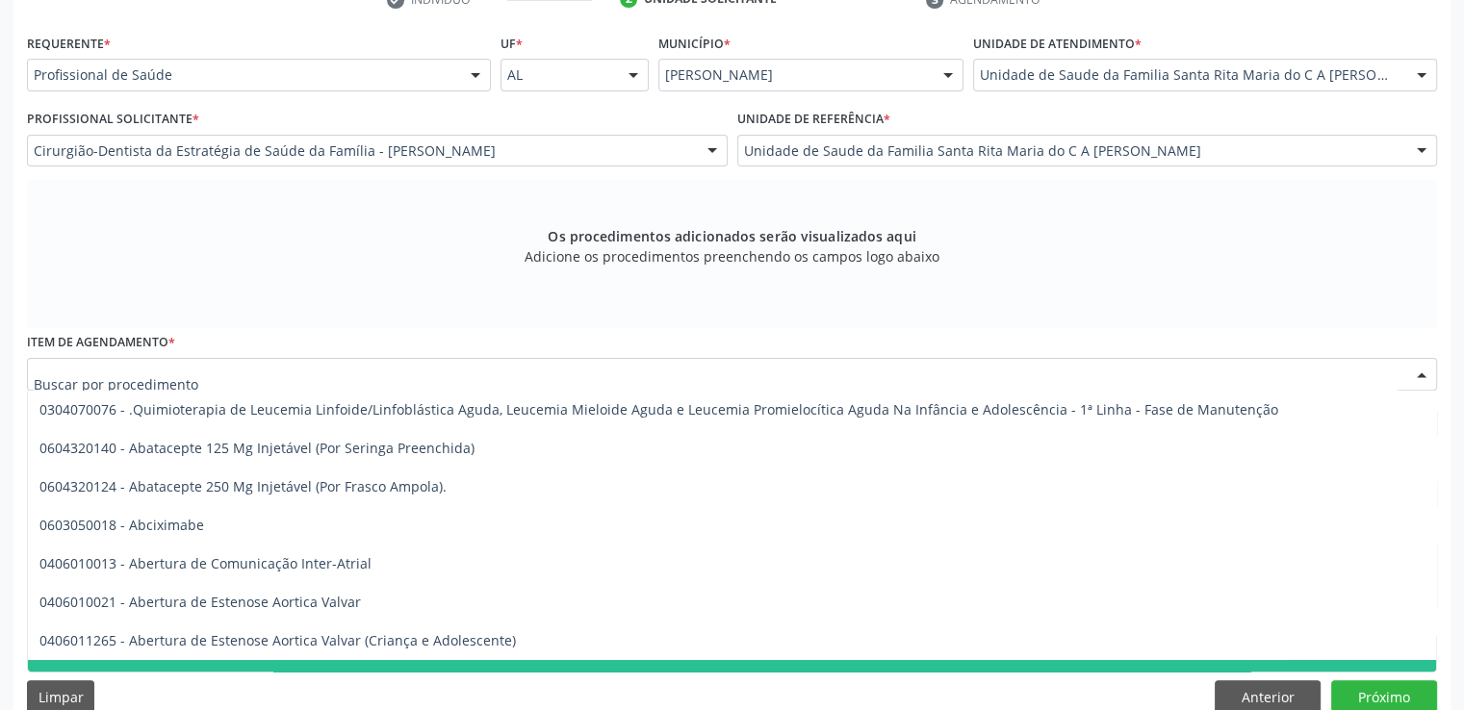
click at [278, 370] on div at bounding box center [732, 374] width 1410 height 33
paste input "0204010225"
type input "0204010225"
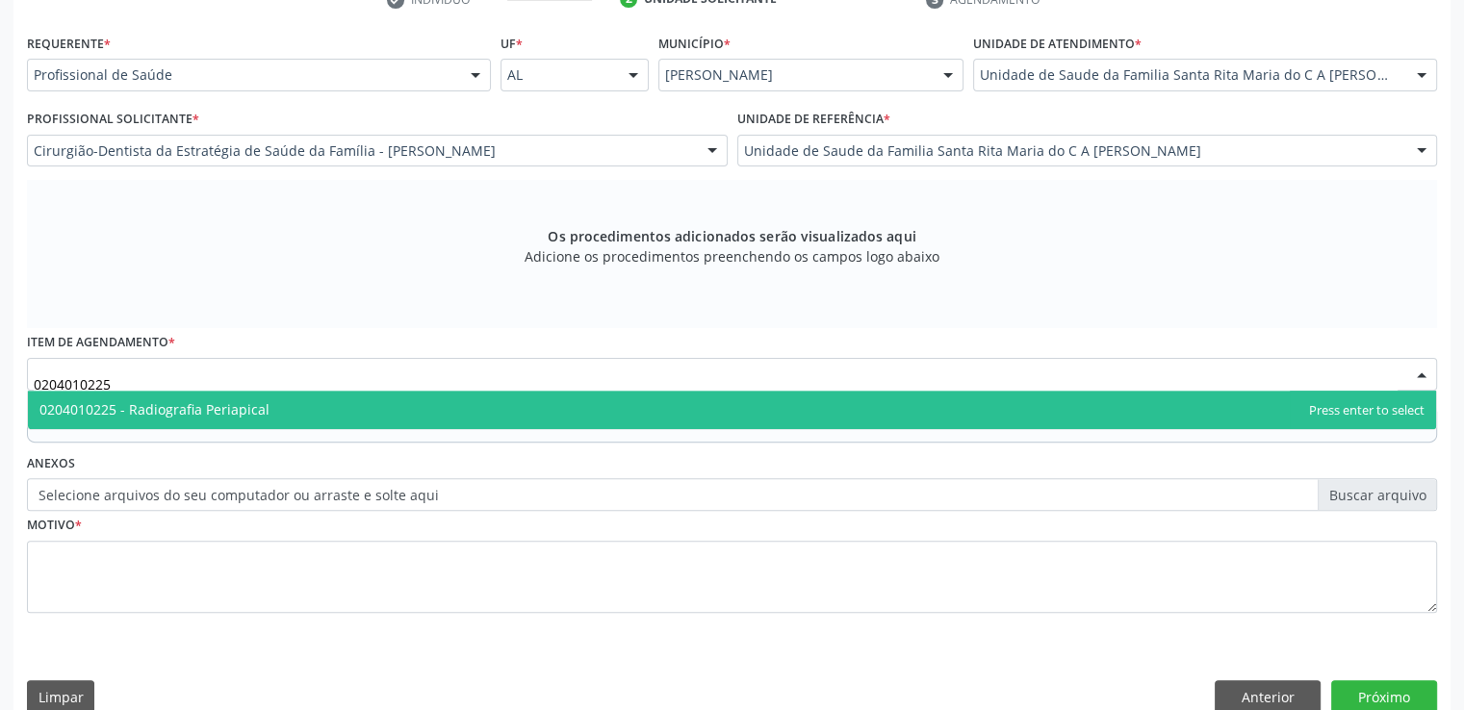
click at [260, 415] on span "0204010225 - Radiografia Periapical" at bounding box center [154, 409] width 230 height 18
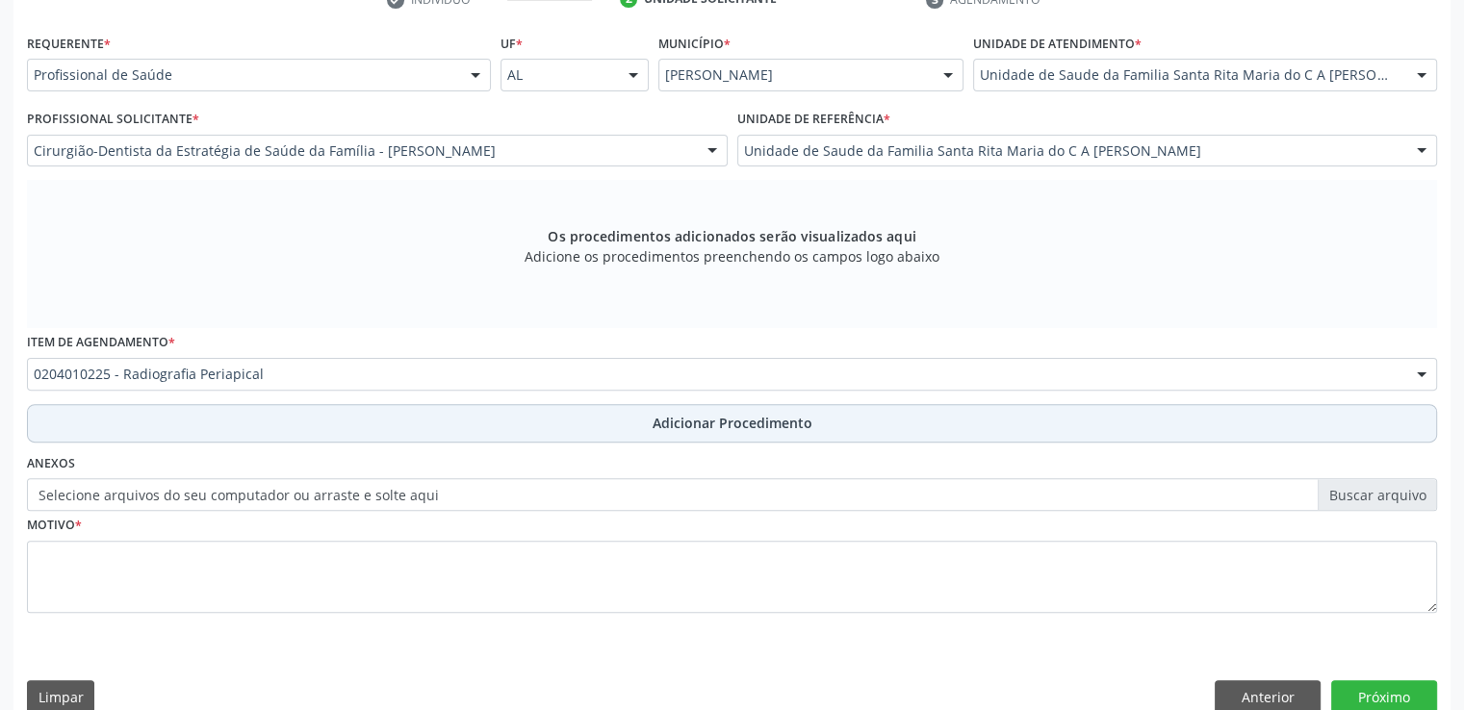
click at [812, 432] on button "Adicionar Procedimento" at bounding box center [732, 423] width 1410 height 39
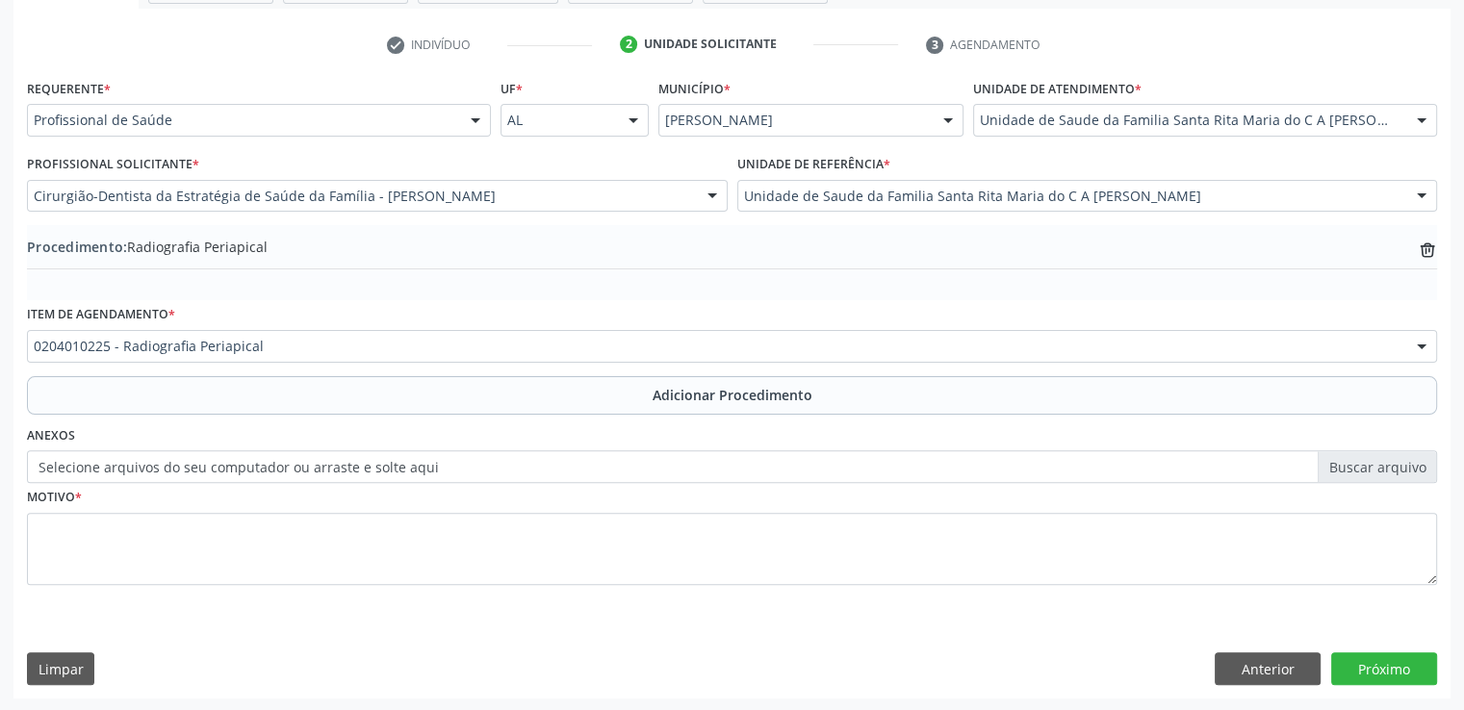
click at [690, 665] on div "Limpar Anterior Próximo" at bounding box center [732, 669] width 1410 height 33
click at [76, 666] on button "Limpar" at bounding box center [60, 669] width 67 height 33
